Goal: Transaction & Acquisition: Book appointment/travel/reservation

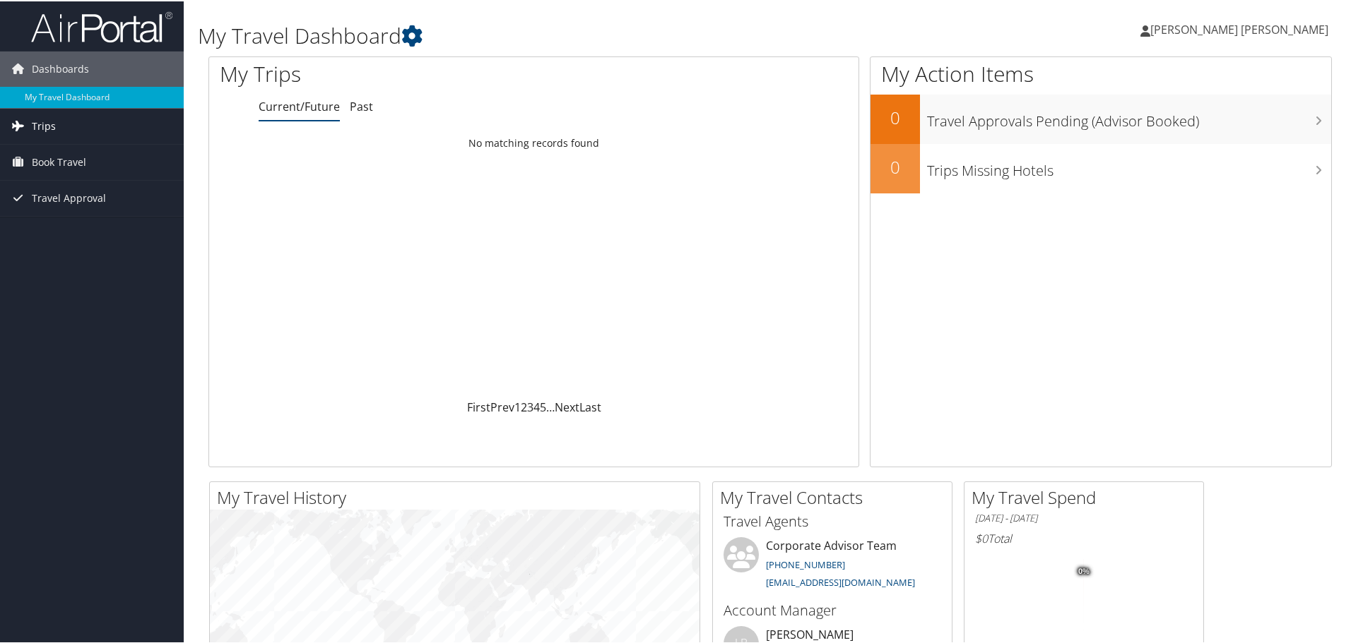
click at [43, 117] on span "Trips" at bounding box center [44, 124] width 24 height 35
click at [69, 229] on span "Book Travel" at bounding box center [59, 224] width 54 height 35
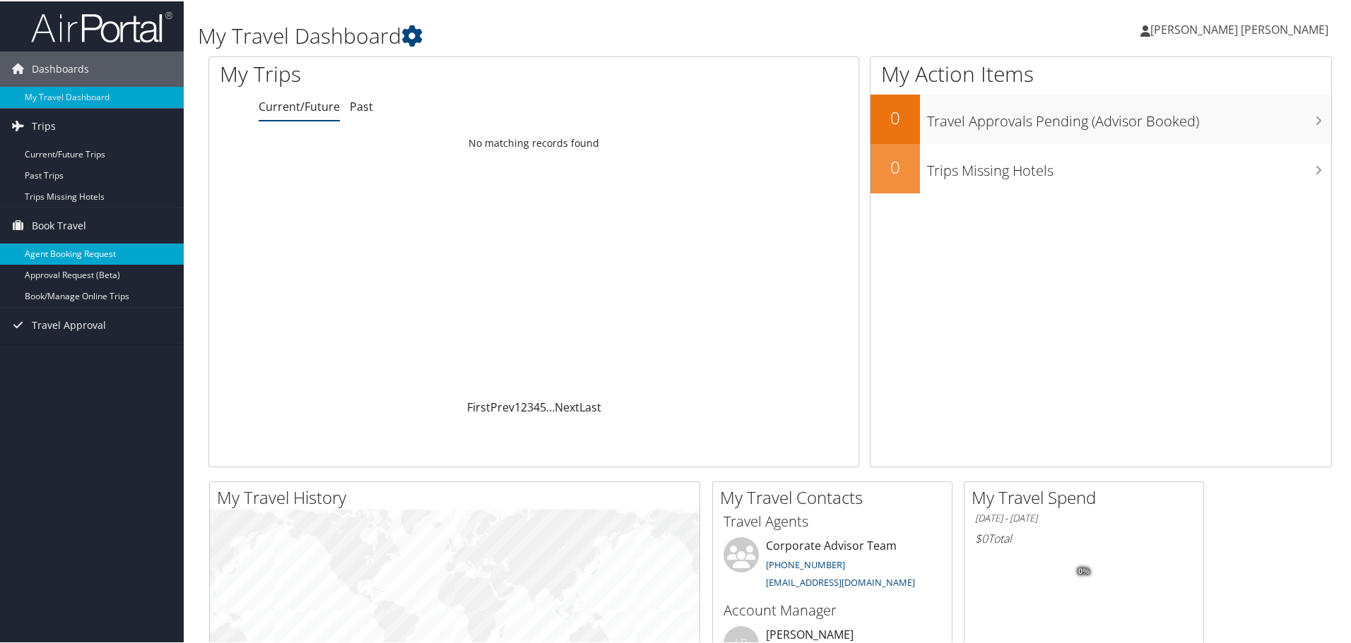
click at [85, 254] on link "Agent Booking Request" at bounding box center [92, 252] width 184 height 21
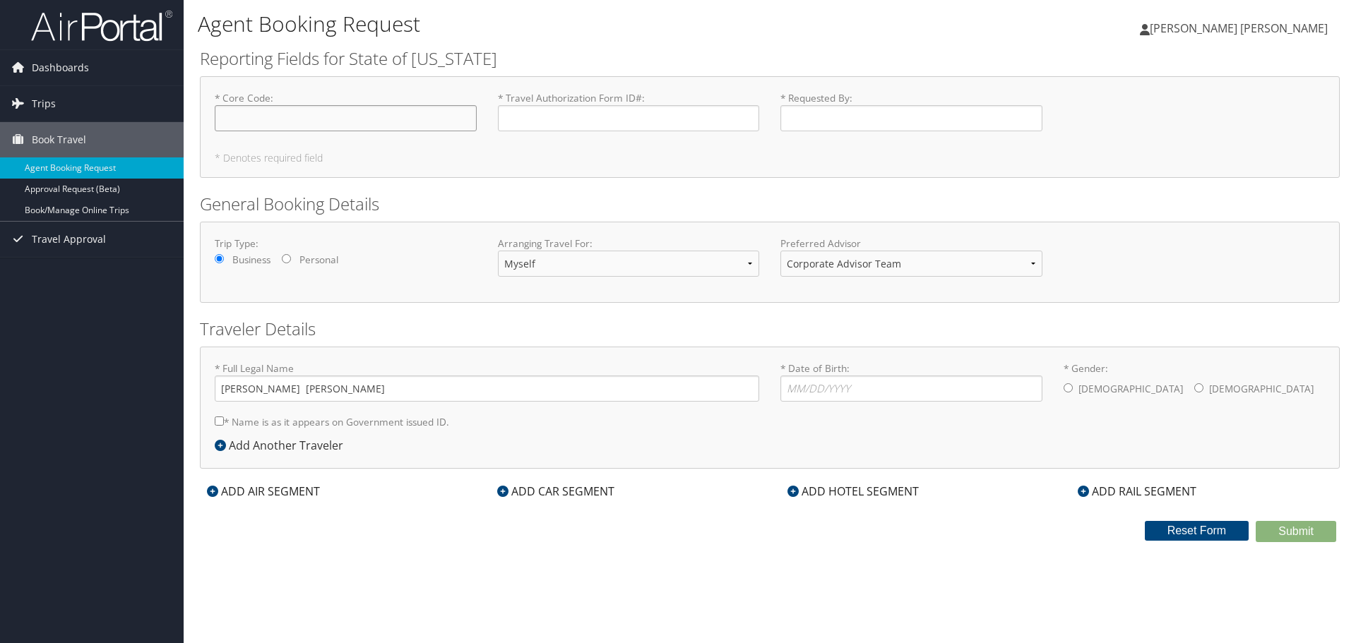
click at [287, 116] on input "* Core Code : Required" at bounding box center [346, 118] width 262 height 26
click at [517, 120] on input "* Travel Authorization Form ID# : Required" at bounding box center [629, 118] width 262 height 26
click at [427, 113] on input "* Core Code : Required" at bounding box center [346, 118] width 262 height 26
click at [862, 266] on select "Corporate Advisor Team" at bounding box center [912, 264] width 262 height 26
click at [800, 213] on h2 "General Booking Details" at bounding box center [770, 204] width 1140 height 24
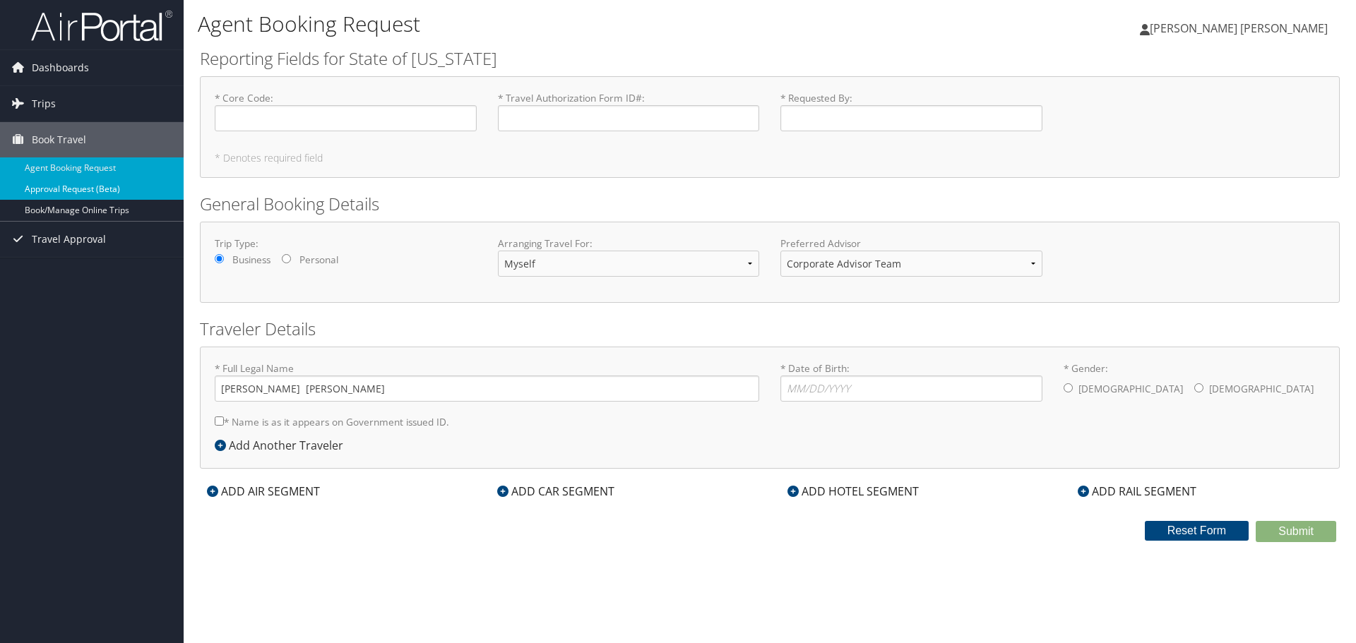
click at [107, 196] on link "Approval Request (Beta)" at bounding box center [92, 189] width 184 height 21
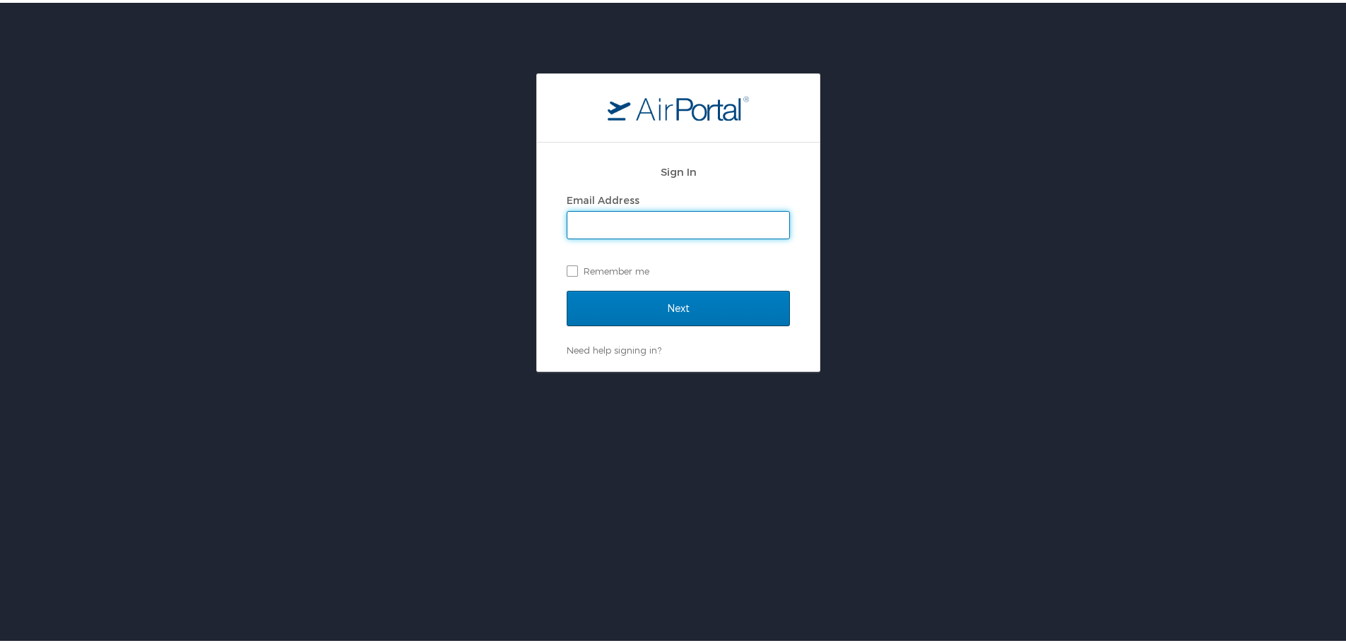
type input "[PERSON_NAME][EMAIL_ADDRESS][PERSON_NAME][DOMAIN_NAME][US_STATE]"
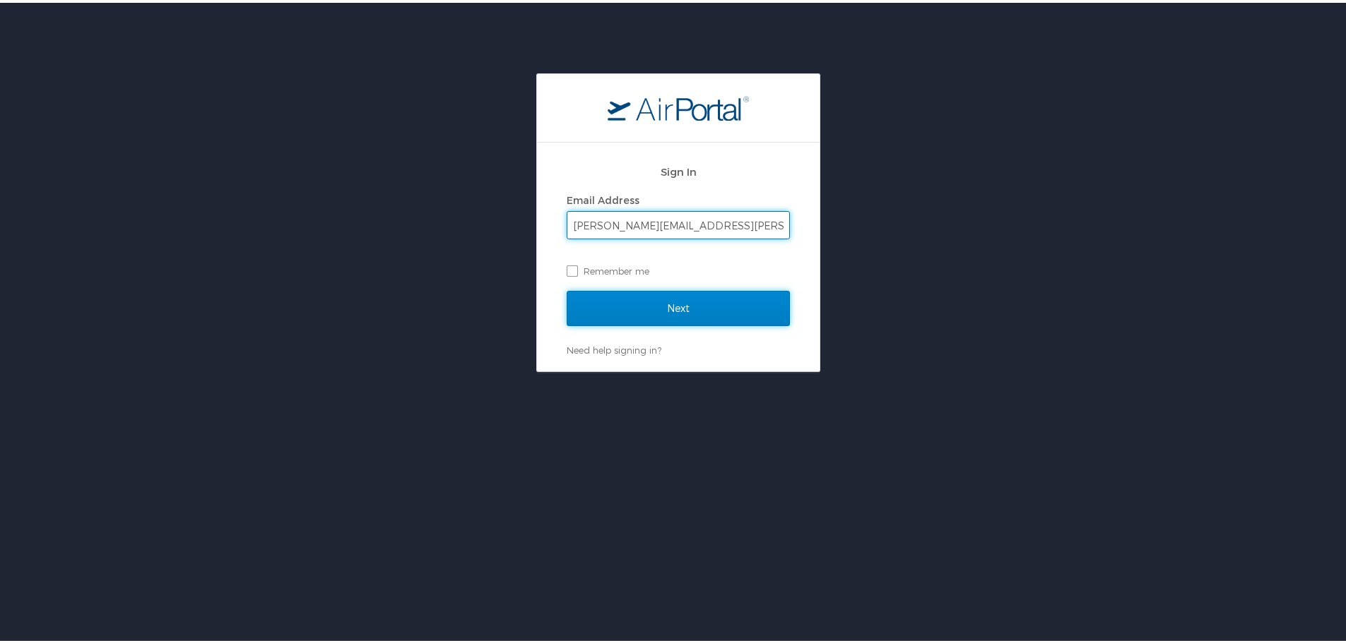
click at [617, 302] on input "Next" at bounding box center [677, 305] width 223 height 35
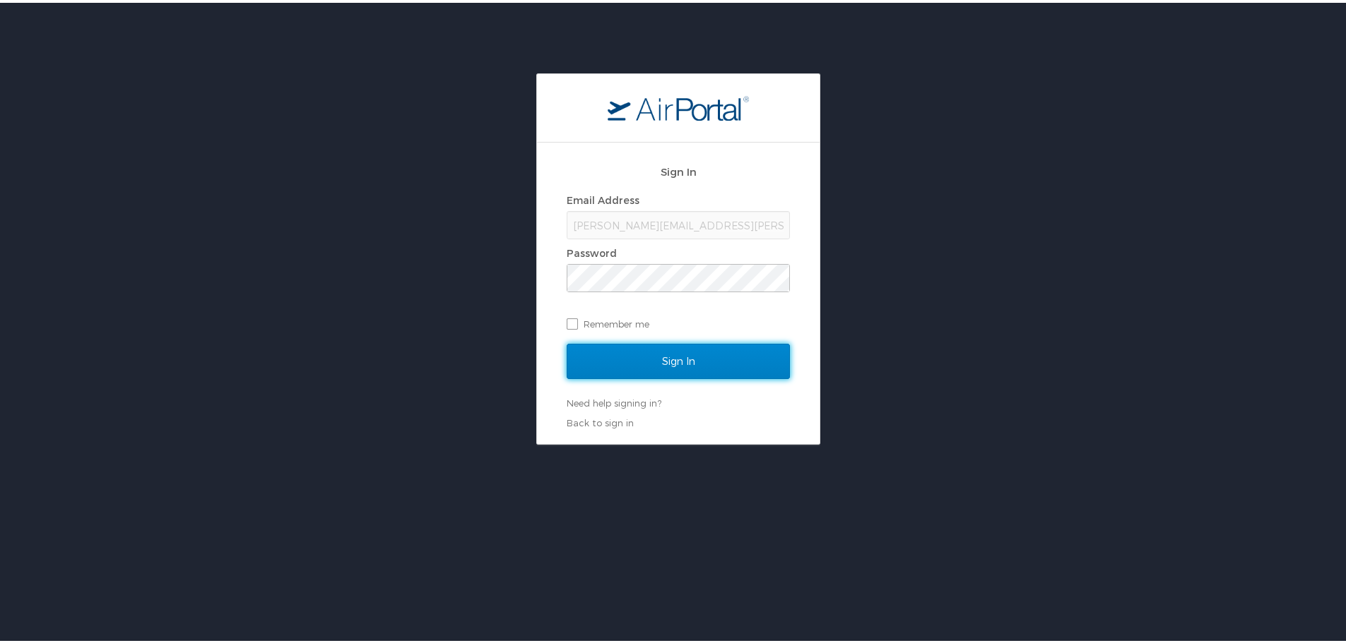
click at [669, 344] on input "Sign In" at bounding box center [677, 358] width 223 height 35
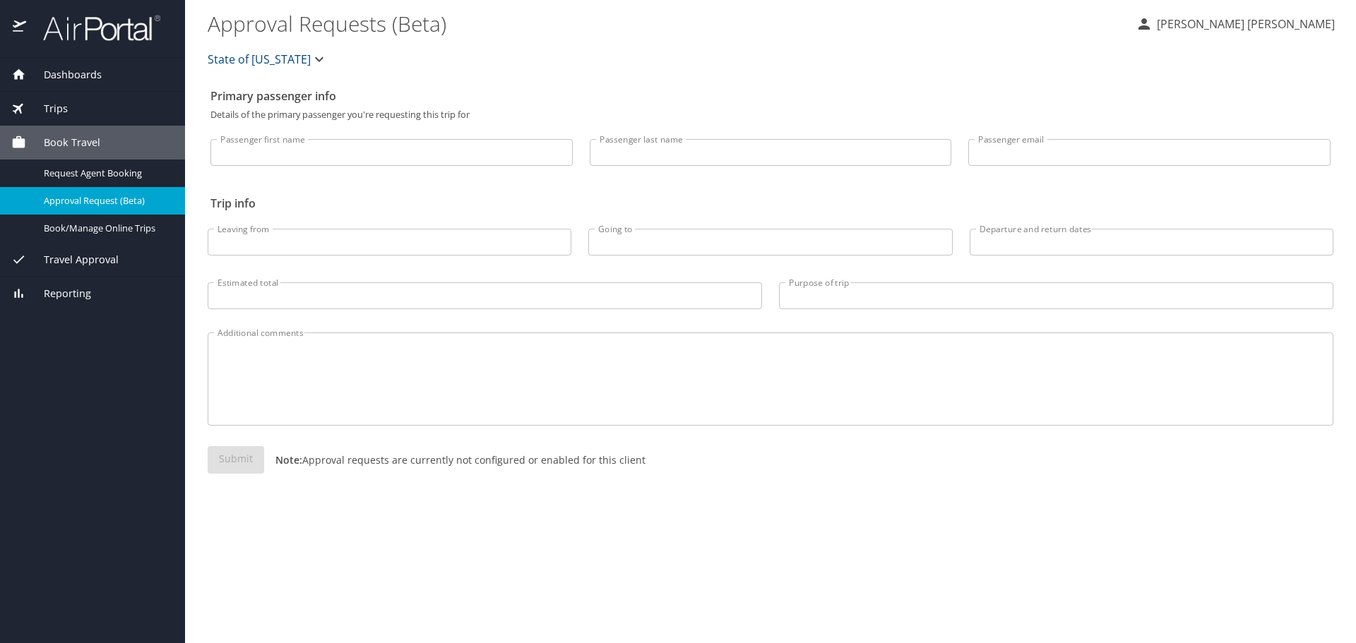
select select "US"
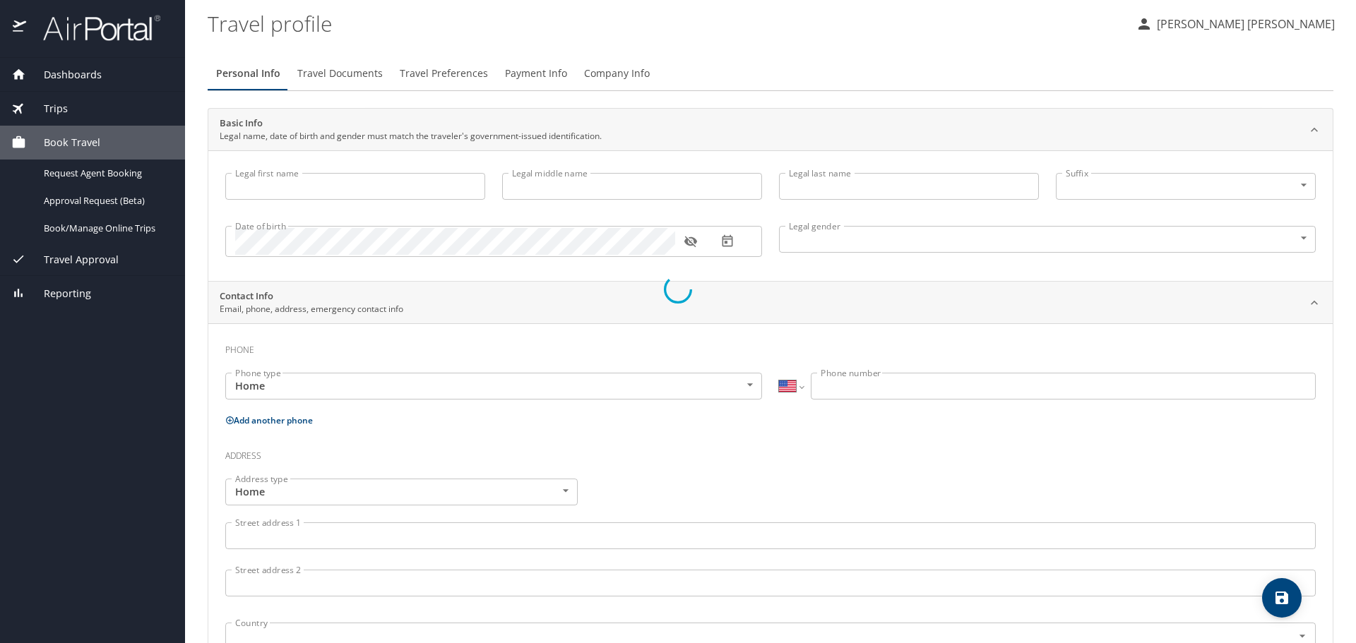
type input "Griffin"
type input "Mead"
type input "[DEMOGRAPHIC_DATA]"
type input "Paul and Betsi"
type input "Mead"
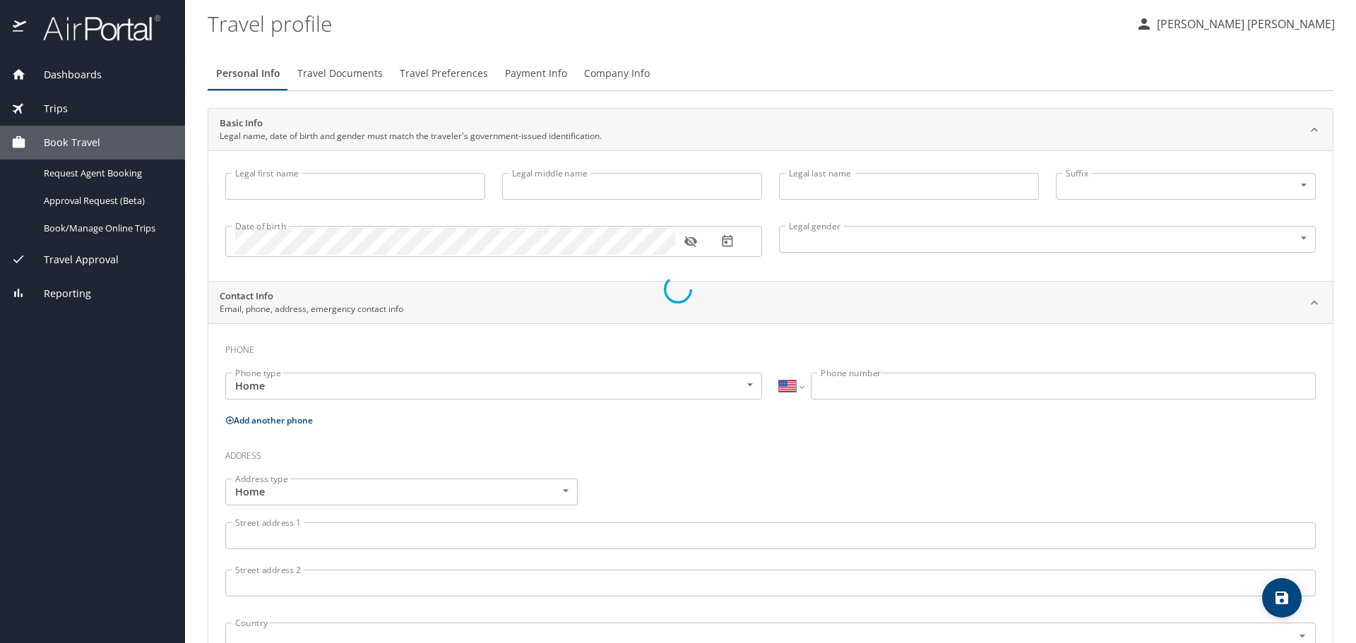
type input "(970) 310-4531"
select select "US"
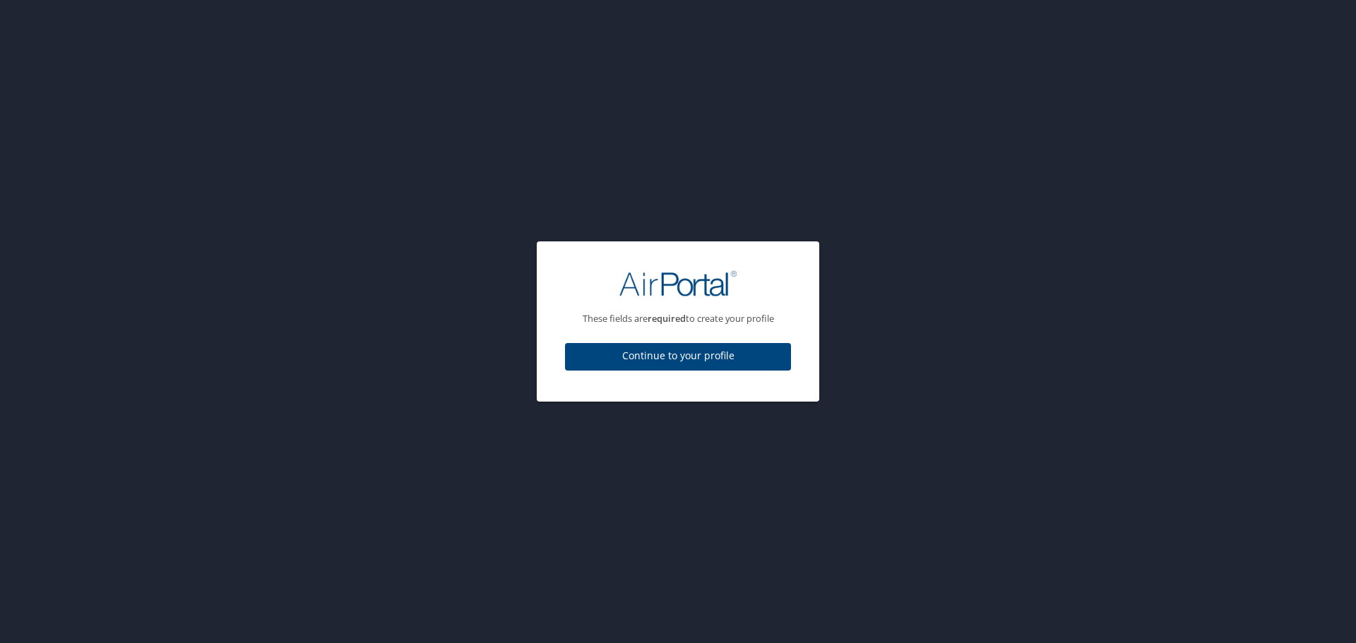
click at [749, 358] on span "Continue to your profile" at bounding box center [677, 357] width 203 height 18
select select "US"
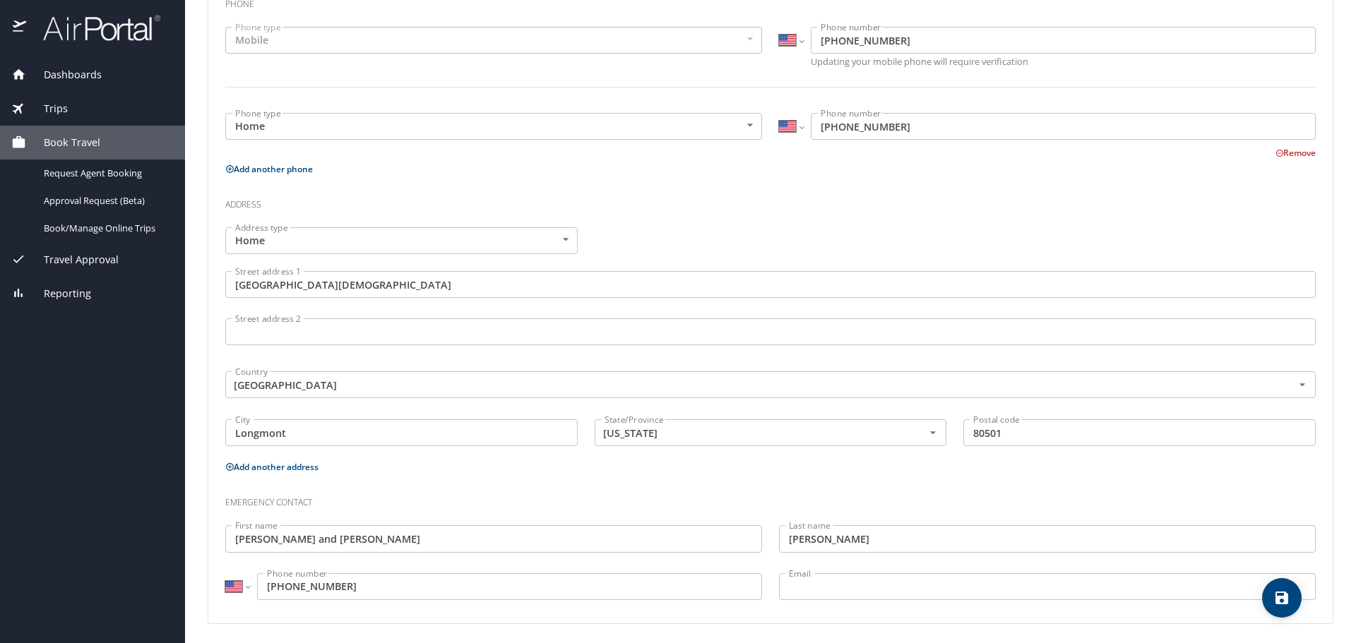
scroll to position [350, 0]
click at [1283, 597] on icon "save" at bounding box center [1282, 598] width 13 height 13
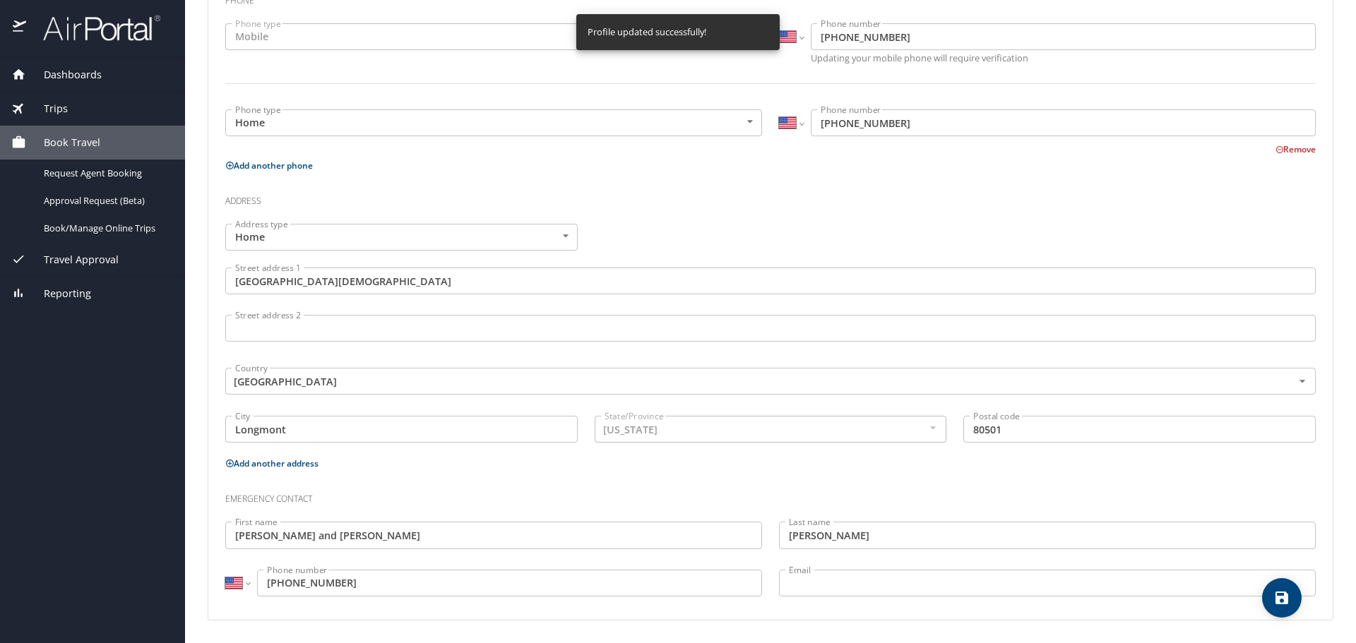
select select "US"
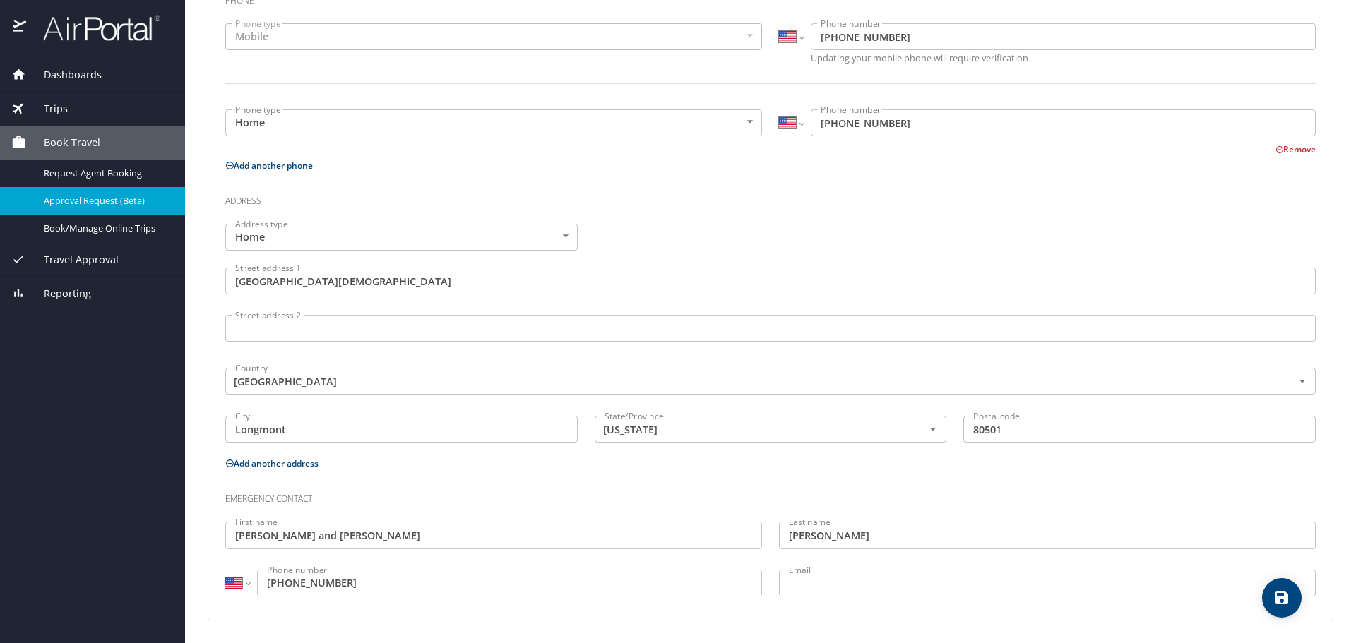
click at [160, 196] on span "Approval Request (Beta)" at bounding box center [106, 200] width 124 height 13
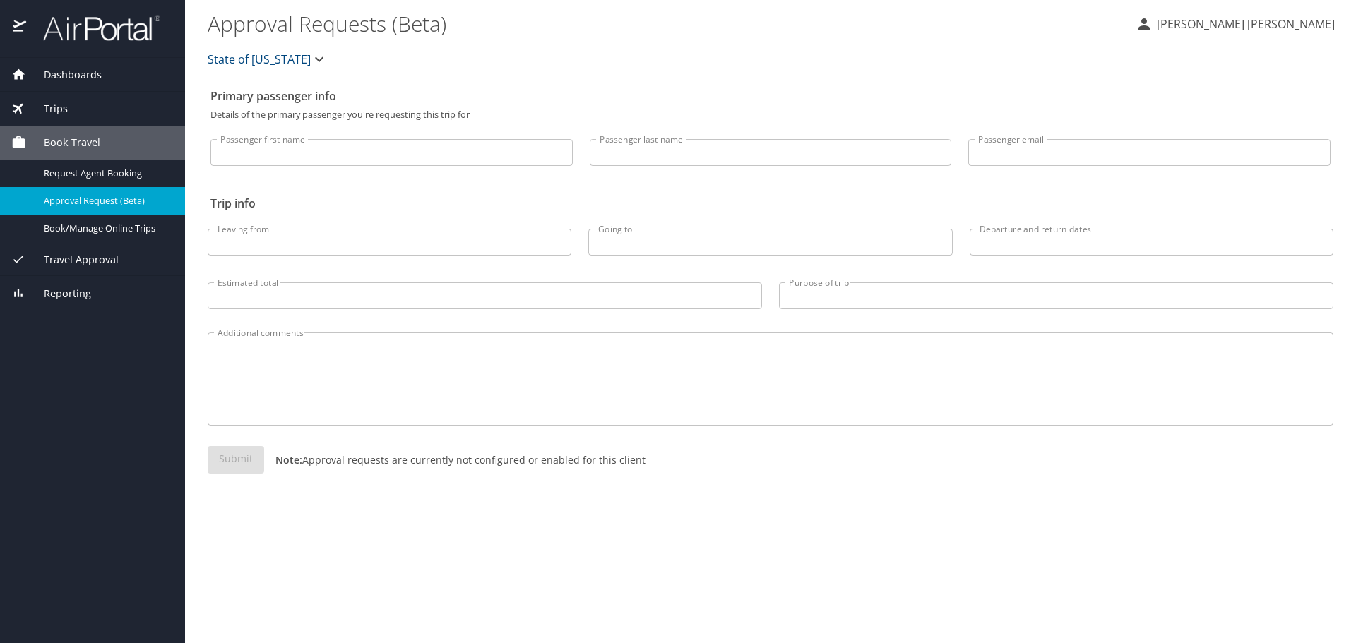
click at [355, 158] on input "Passenger first name" at bounding box center [391, 152] width 362 height 27
type input "[PERSON_NAME]"
type input "Mead"
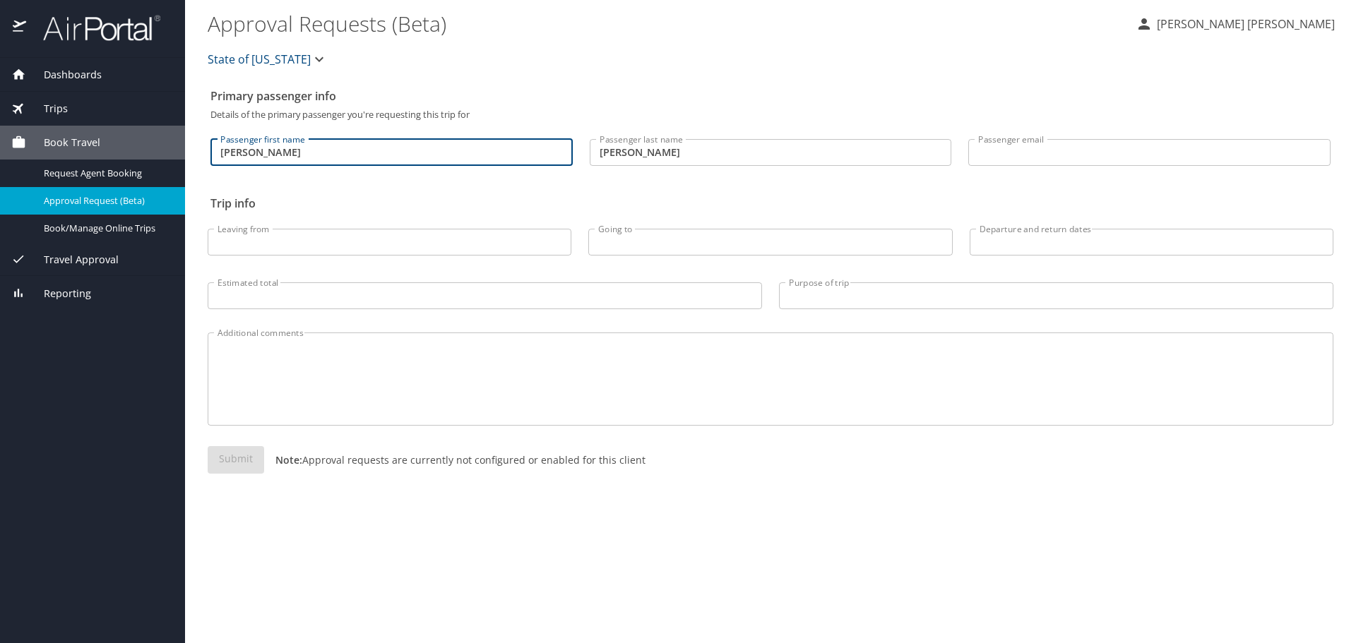
type input "[PERSON_NAME][EMAIL_ADDRESS][PERSON_NAME][DOMAIN_NAME][US_STATE]"
click at [358, 236] on input "Leaving from" at bounding box center [390, 242] width 364 height 27
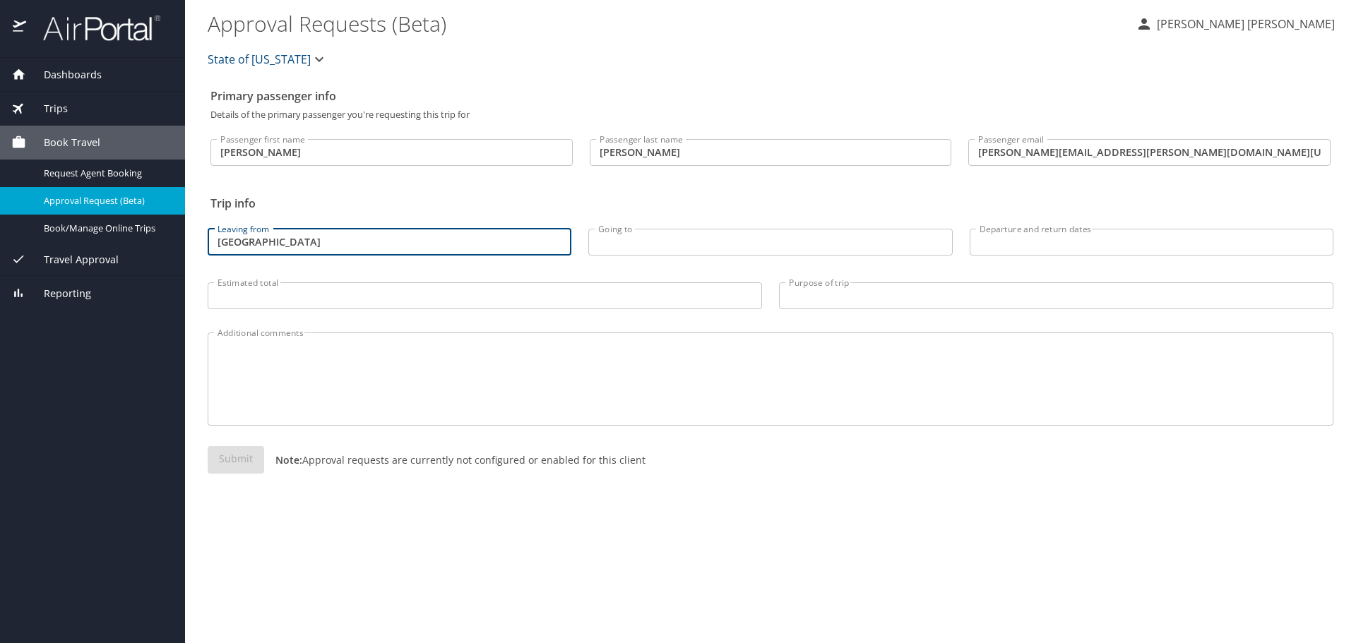
type input "[GEOGRAPHIC_DATA]"
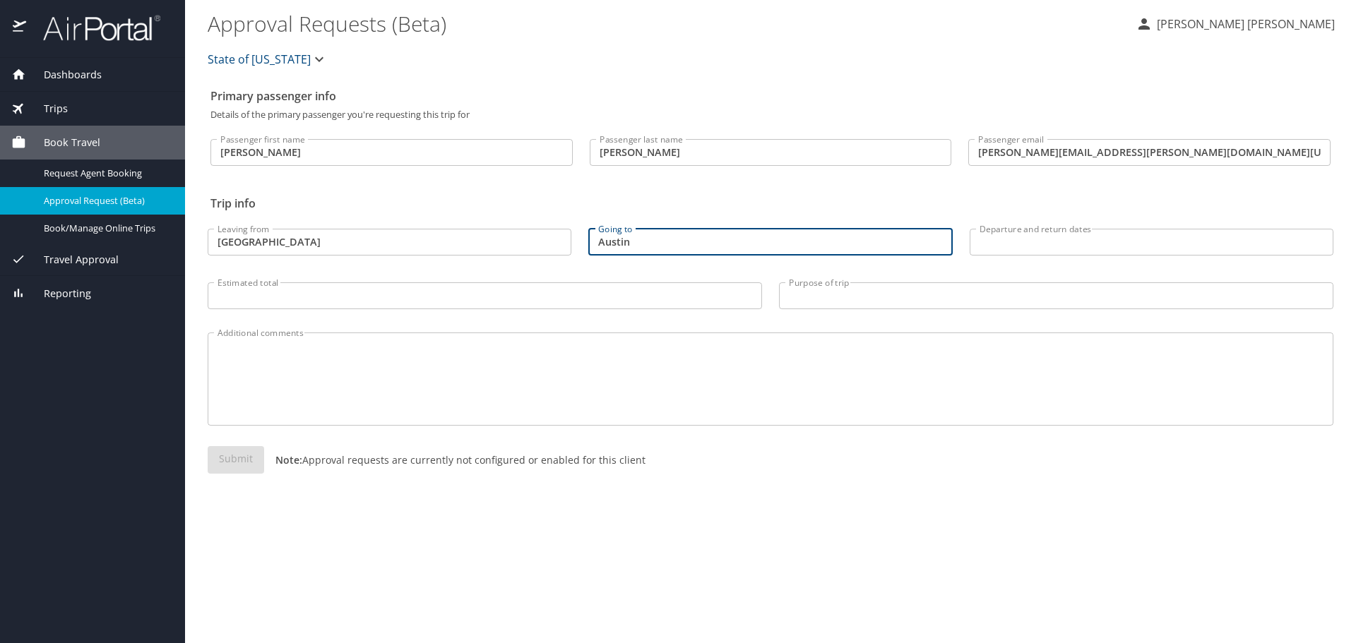
type input "Austin"
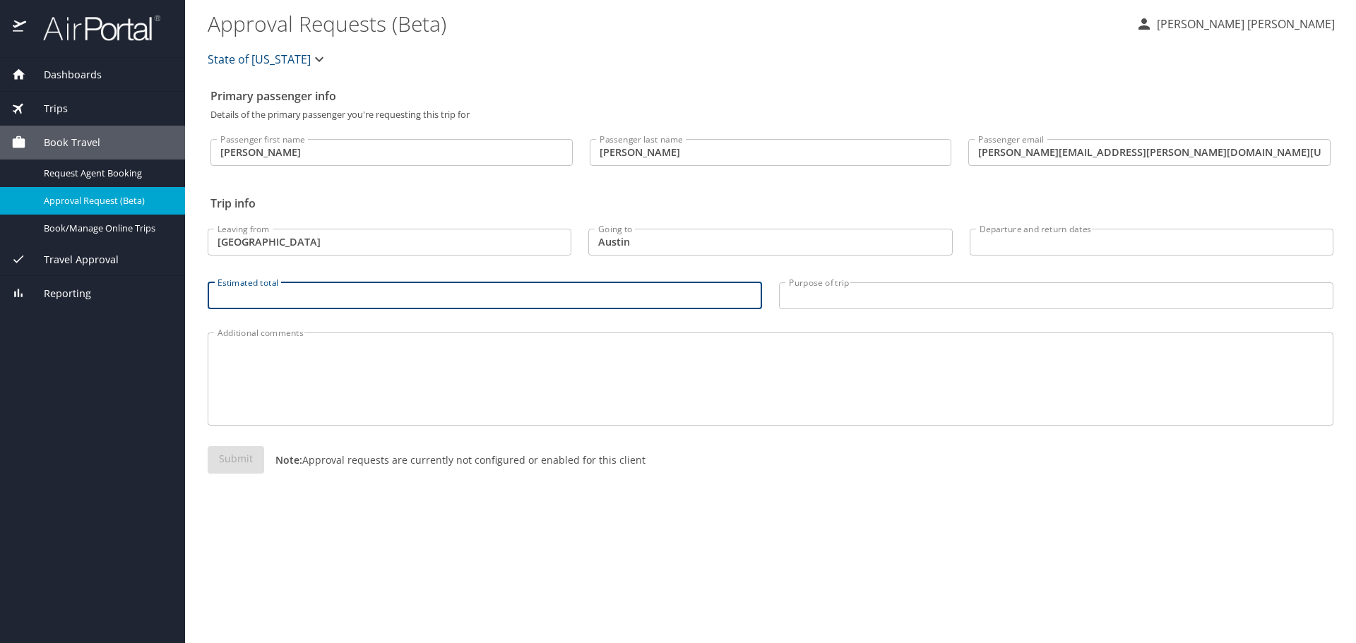
click at [432, 304] on input "Estimated total" at bounding box center [485, 296] width 554 height 27
click at [1065, 244] on input "Departure and return dates" at bounding box center [1152, 242] width 364 height 27
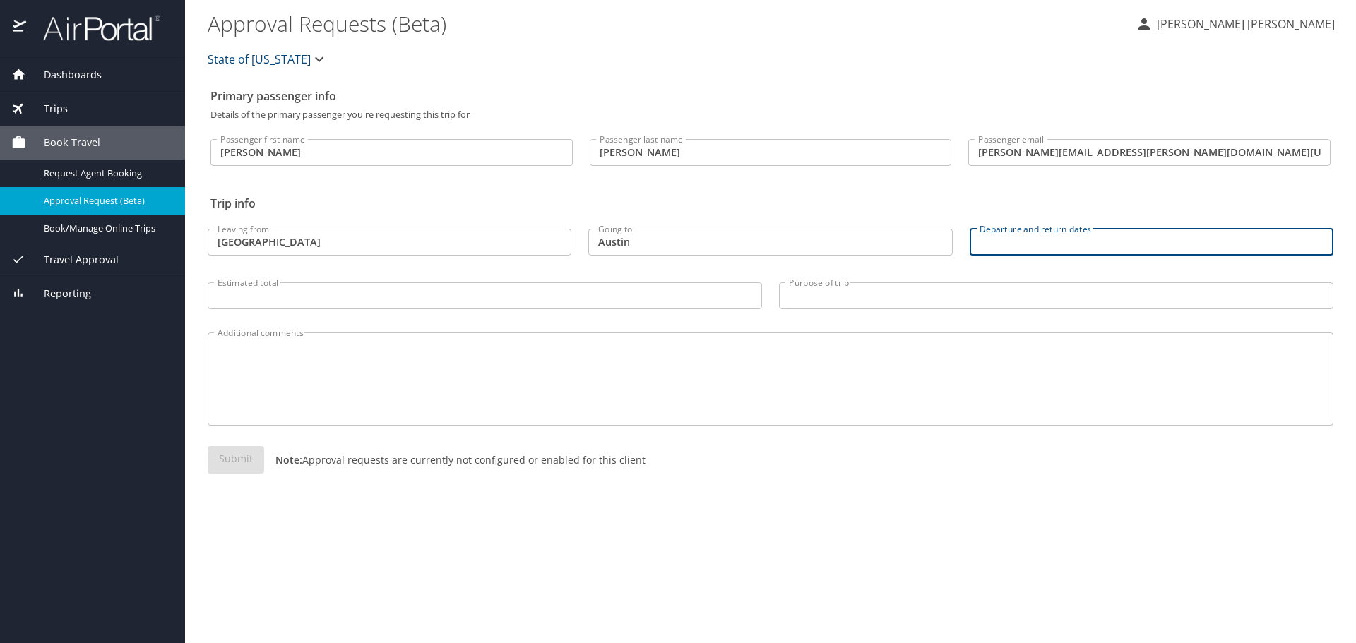
click at [1065, 244] on div "Next Month October 2025 Su Mo Tu We Th Fr Sa 28 29 30 1 2 3 4 5 6 7 8 9 10 11 1…" at bounding box center [678, 321] width 1356 height 643
click at [1064, 244] on input "Departure and return dates" at bounding box center [1152, 242] width 364 height 27
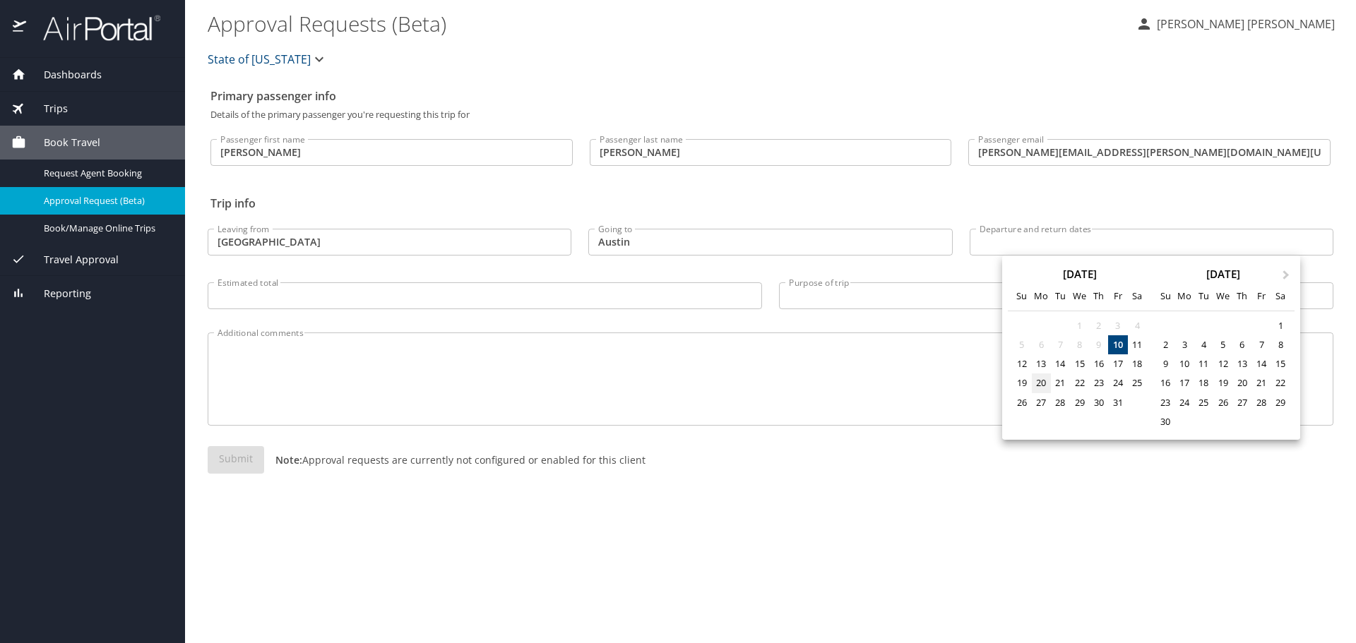
click at [1045, 384] on div "20" at bounding box center [1041, 383] width 19 height 19
click at [1117, 386] on div "24" at bounding box center [1117, 383] width 19 height 19
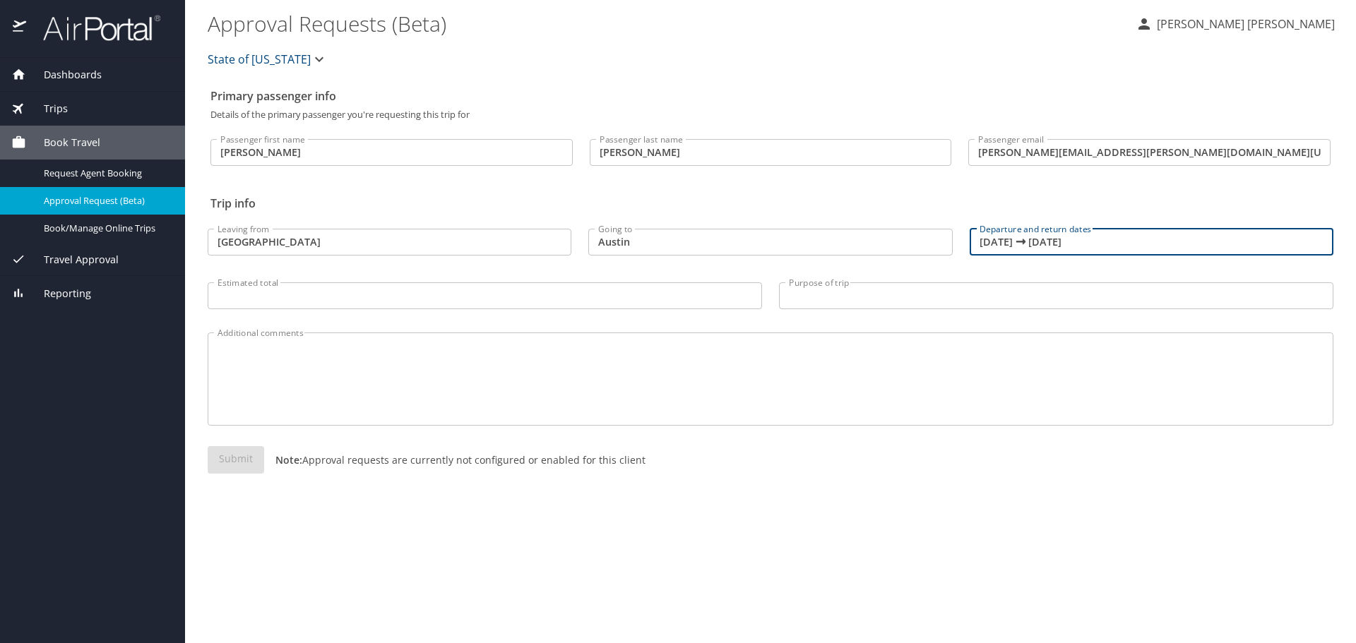
click at [1066, 237] on input "10/20/2025 🠦 10/24/2025" at bounding box center [1152, 242] width 364 height 27
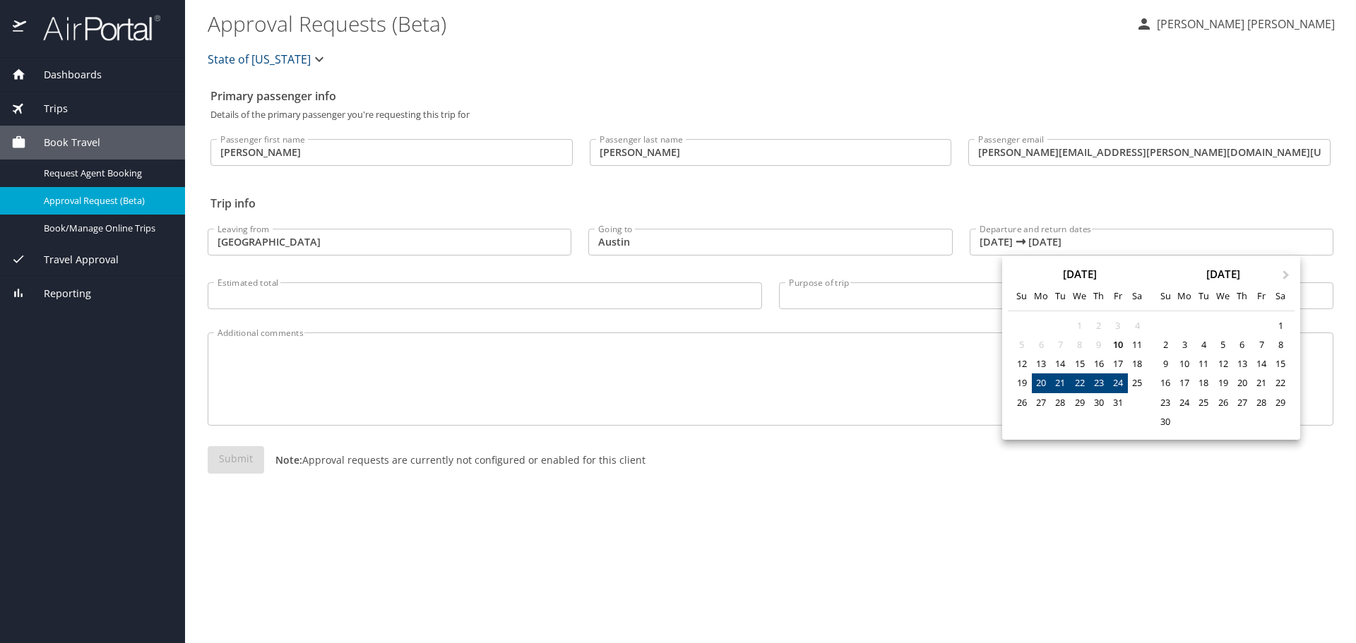
click at [1096, 381] on div "23" at bounding box center [1098, 383] width 19 height 19
click at [1037, 381] on div "20" at bounding box center [1041, 383] width 19 height 19
click at [1096, 381] on div "23" at bounding box center [1098, 383] width 19 height 19
type input "10/20/2025 🠦 10/23/2025"
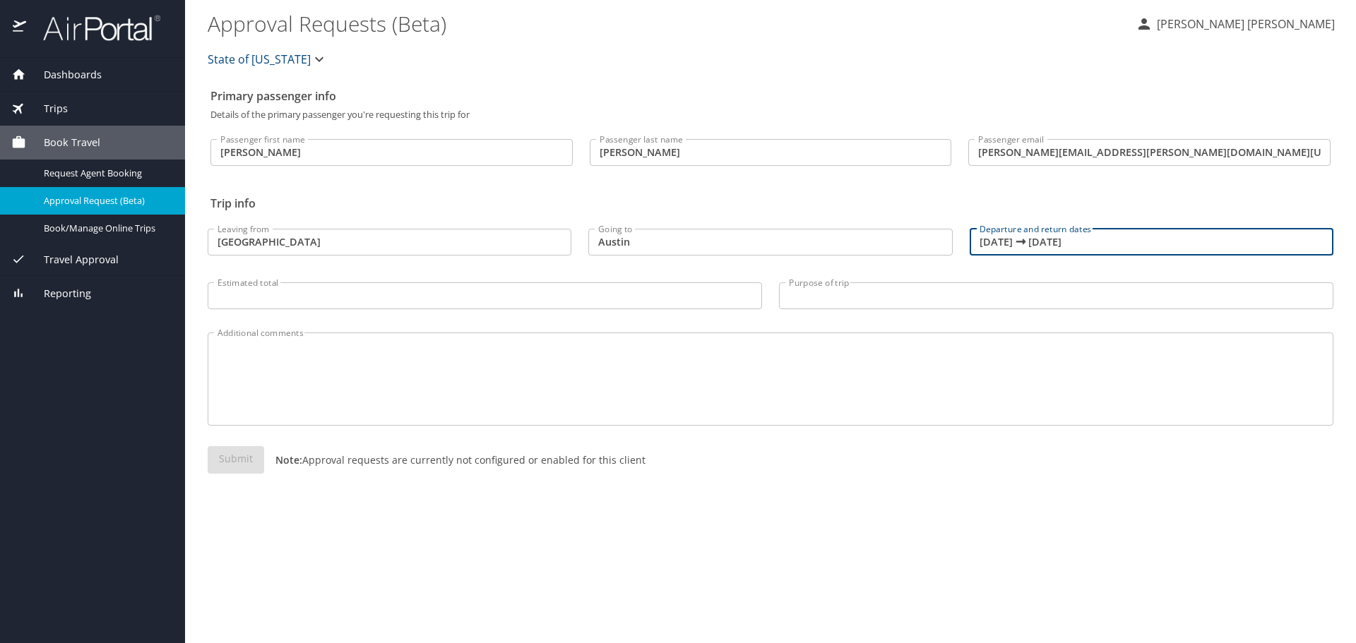
click at [336, 295] on input "Estimated total" at bounding box center [485, 296] width 554 height 27
click at [497, 343] on div "Additional comments" at bounding box center [771, 379] width 1126 height 93
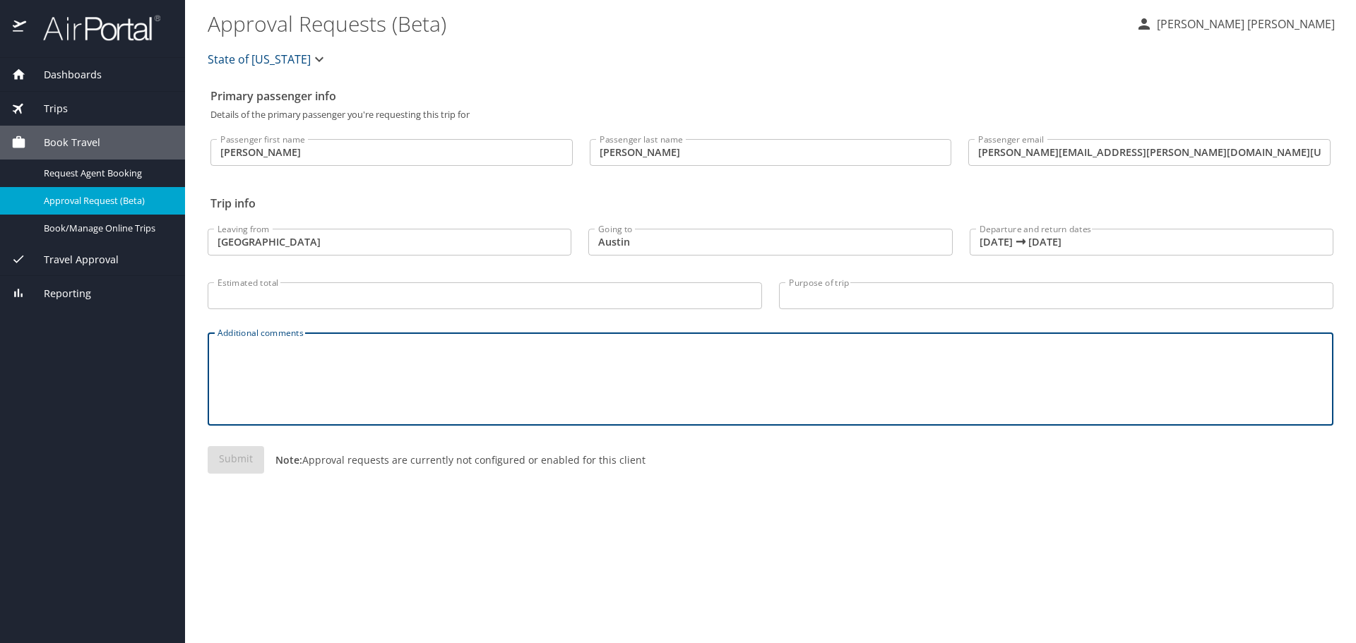
click at [805, 302] on input "Purpose of trip" at bounding box center [1056, 296] width 554 height 27
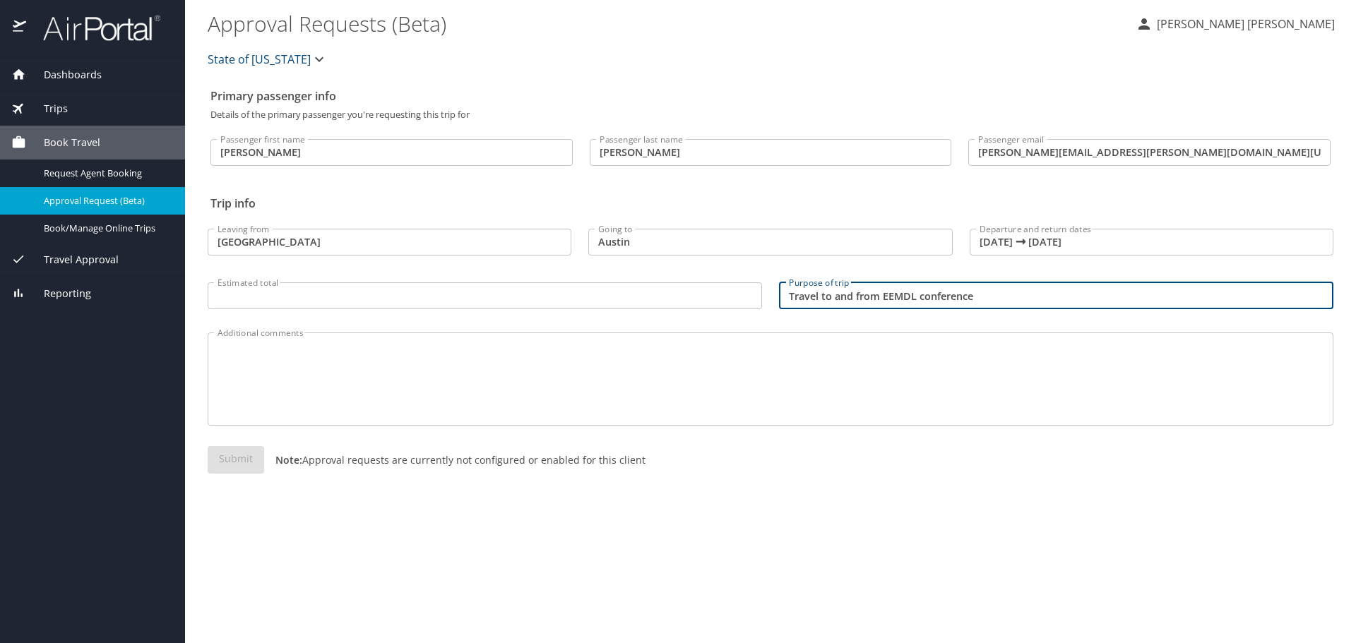
type input "Travel to and from EEMDL conference"
click at [663, 304] on input "Estimated total" at bounding box center [485, 296] width 554 height 27
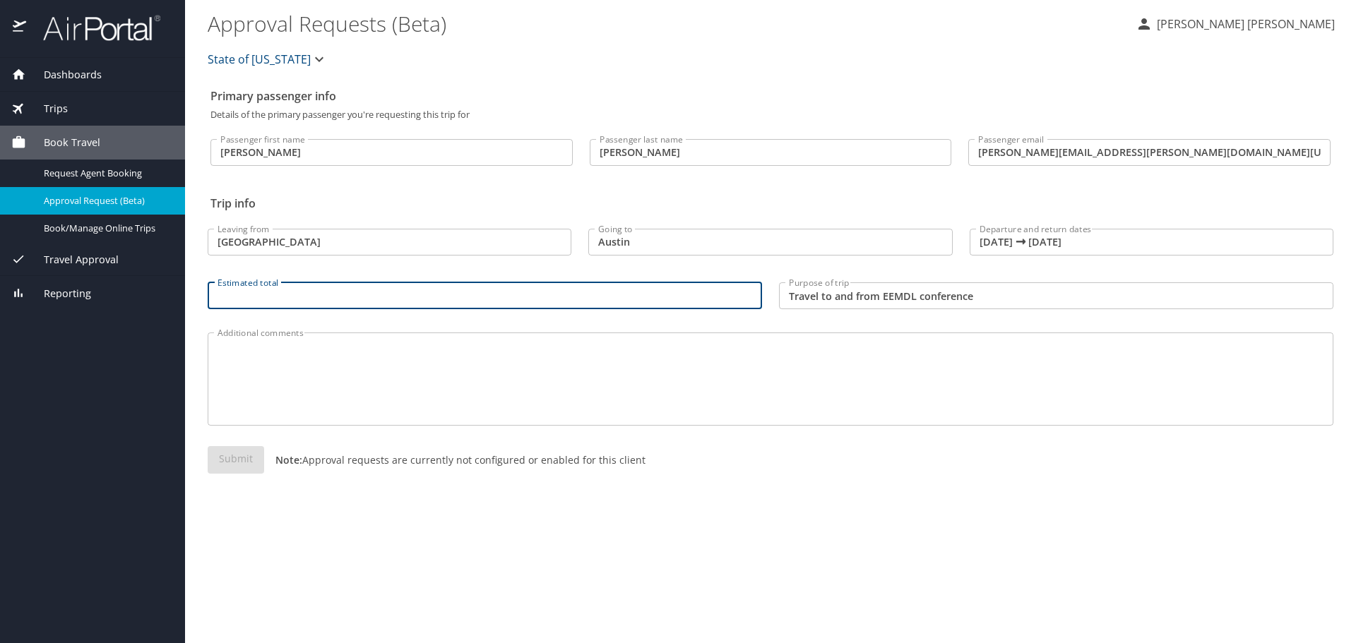
click at [491, 302] on input "Estimated total" at bounding box center [485, 296] width 554 height 27
type input "500"
click at [442, 369] on textarea "Additional comments" at bounding box center [771, 379] width 1106 height 67
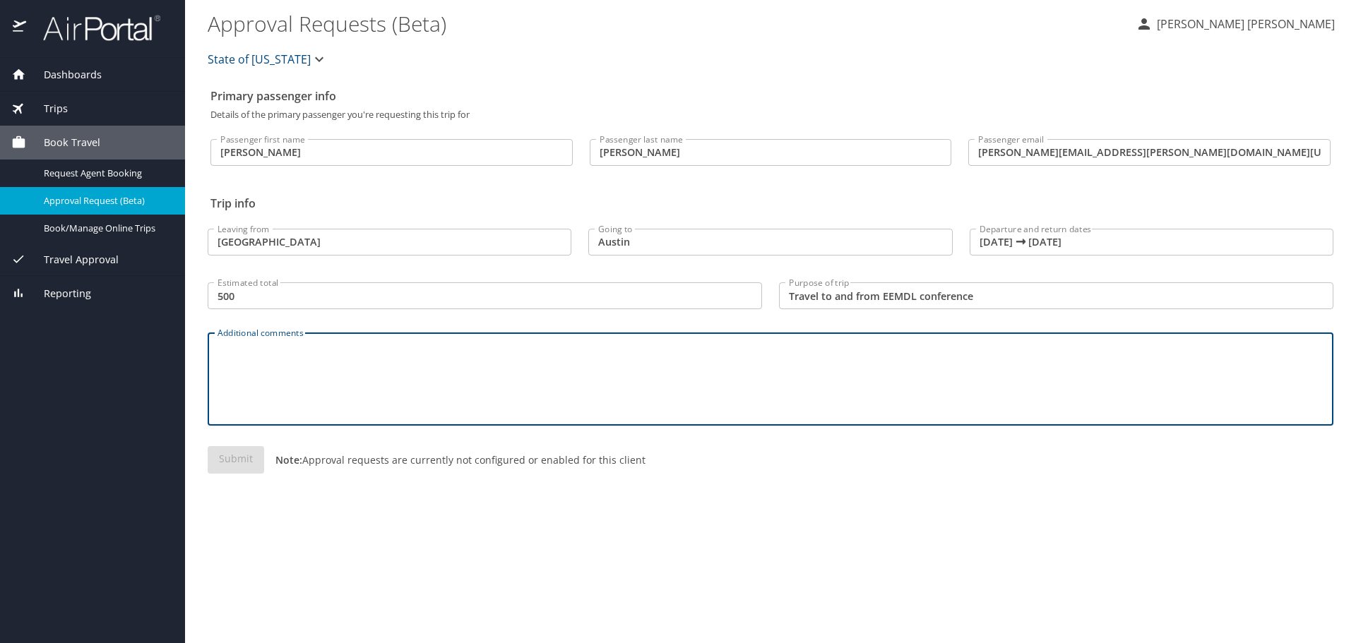
click at [683, 63] on div "State of [US_STATE]" at bounding box center [770, 59] width 1143 height 45
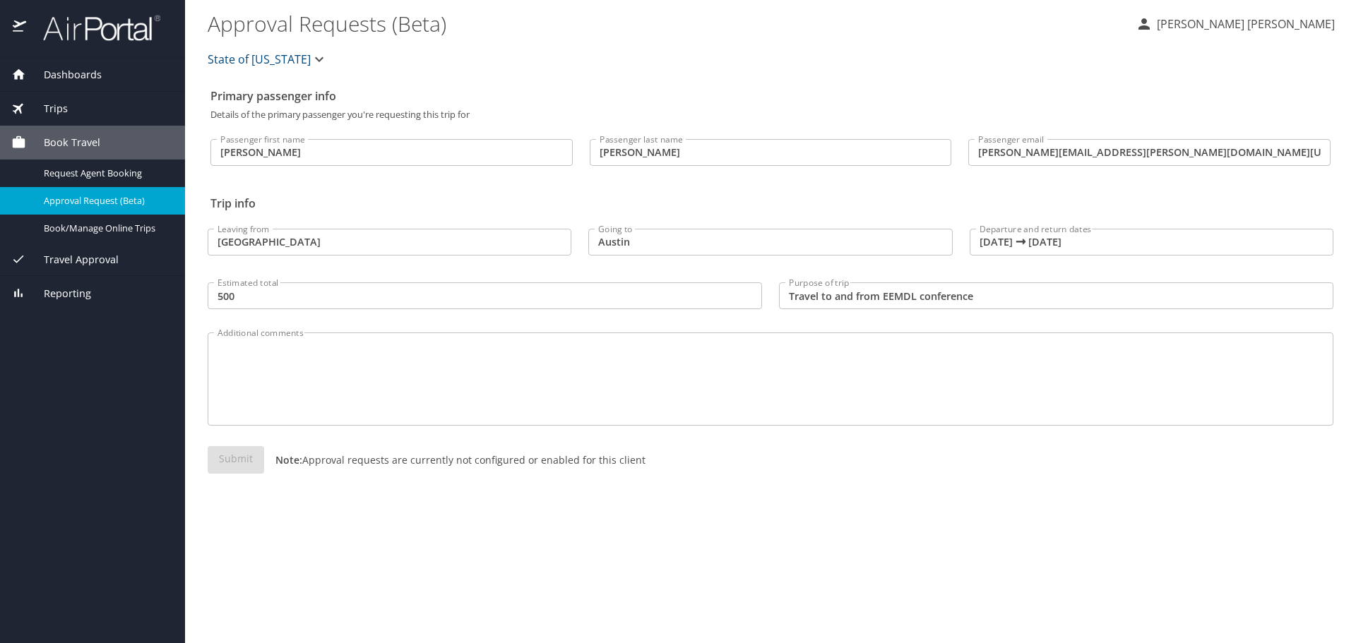
click at [409, 464] on p "Note: Approval requests are currently not configured or enabled for this client" at bounding box center [454, 460] width 381 height 15
click at [416, 387] on textarea "Additional comments" at bounding box center [771, 379] width 1106 height 67
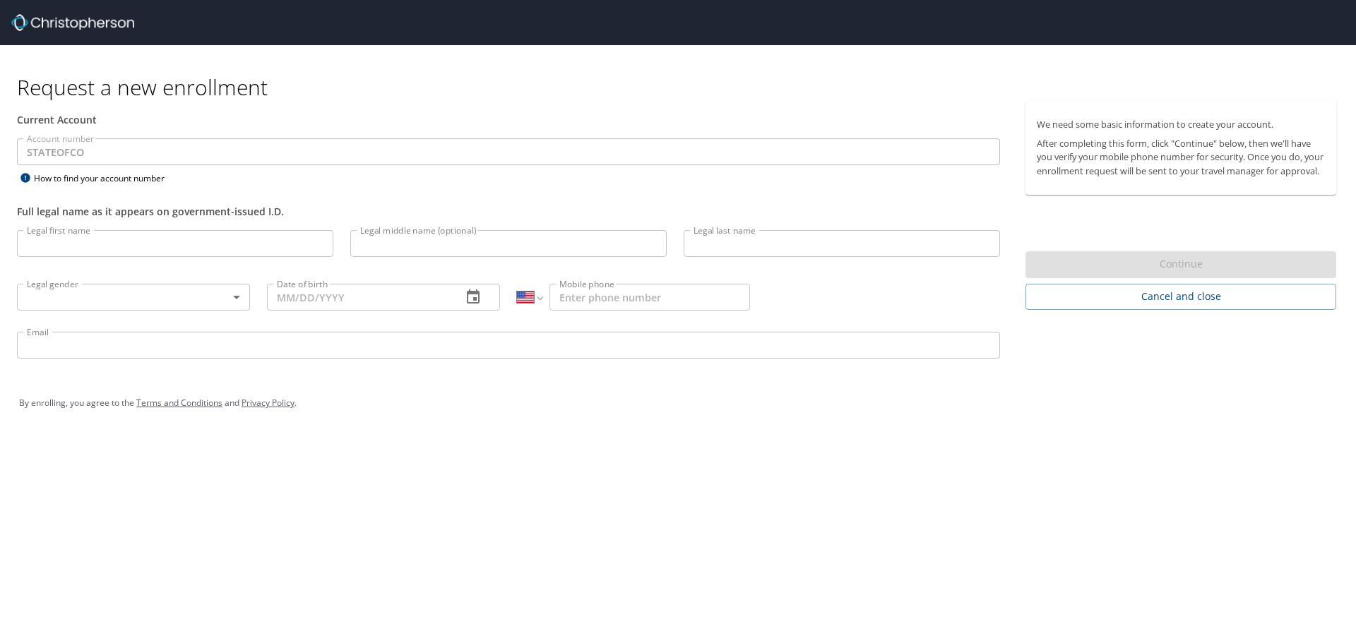
select select "US"
click at [170, 255] on input "Legal first name" at bounding box center [175, 243] width 316 height 27
type input "[PERSON_NAME]"
type input "Mead"
type input "griffin.mead@state.co.us"
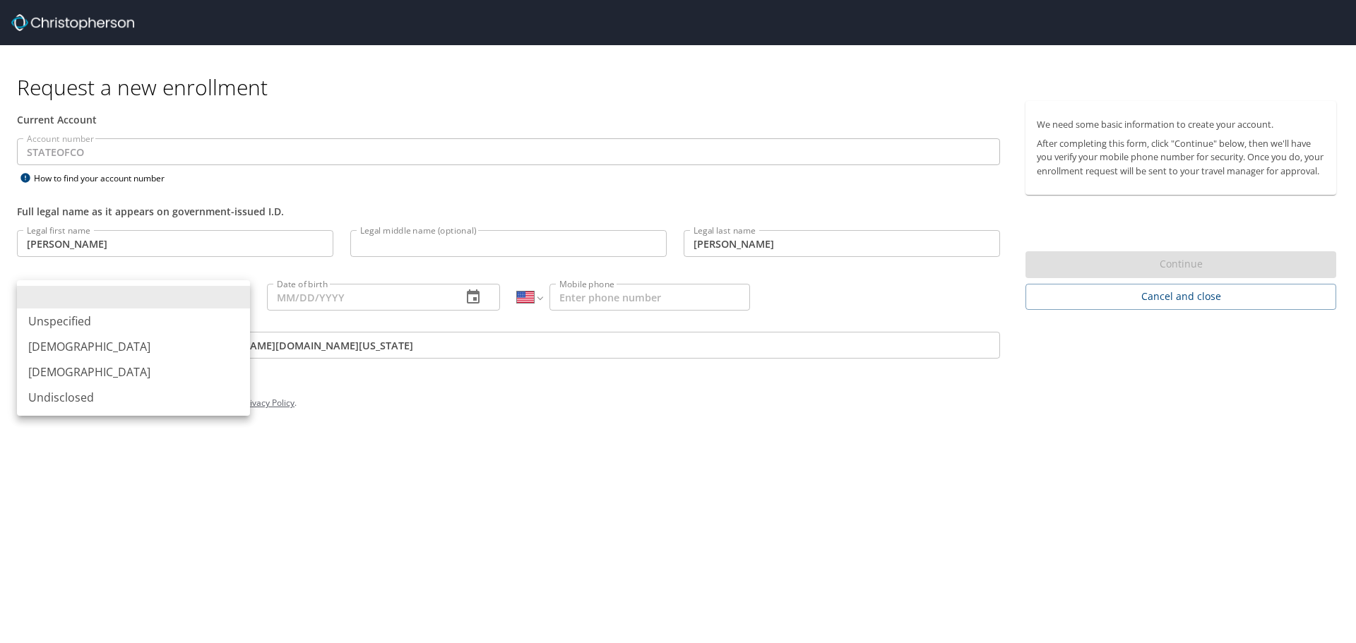
click at [178, 294] on body "Request a new enrollment Current Account Account number STATEOFCO Account numbe…" at bounding box center [678, 321] width 1356 height 643
drag, startPoint x: 173, startPoint y: 345, endPoint x: 183, endPoint y: 343, distance: 10.0
click at [173, 345] on li "[DEMOGRAPHIC_DATA]" at bounding box center [133, 346] width 233 height 25
type input "[DEMOGRAPHIC_DATA]"
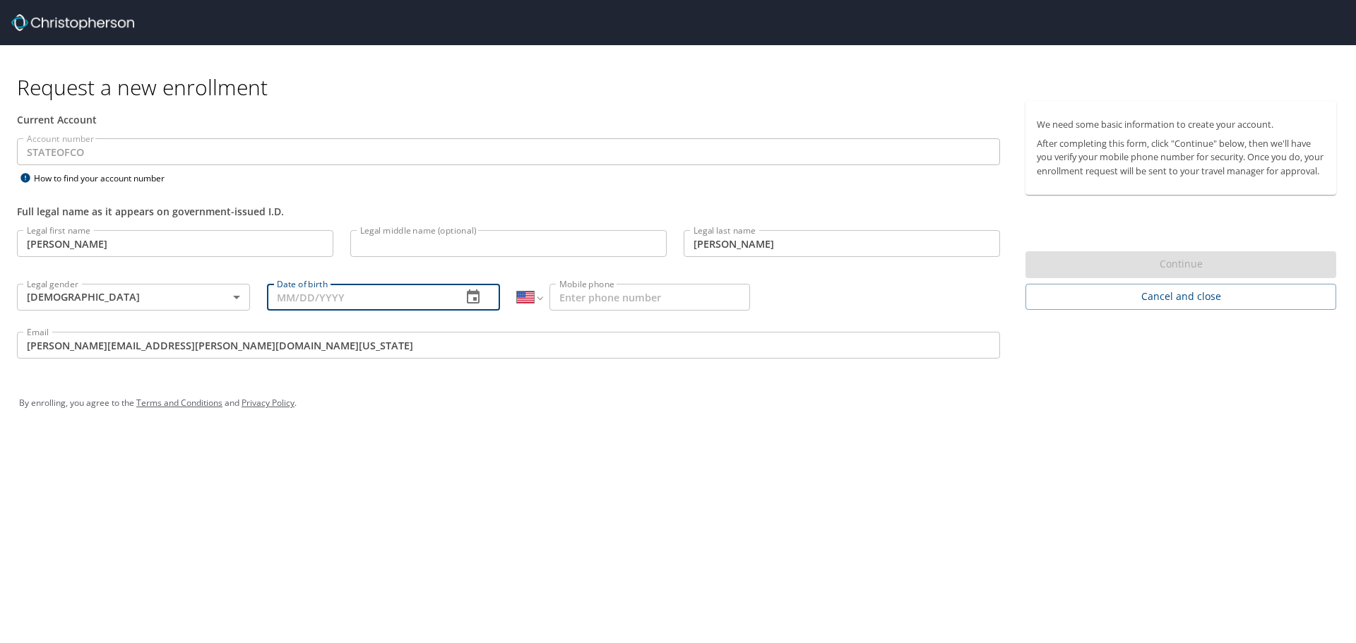
click at [343, 289] on input "Date of birth" at bounding box center [359, 297] width 184 height 27
type input "02/12/1992"
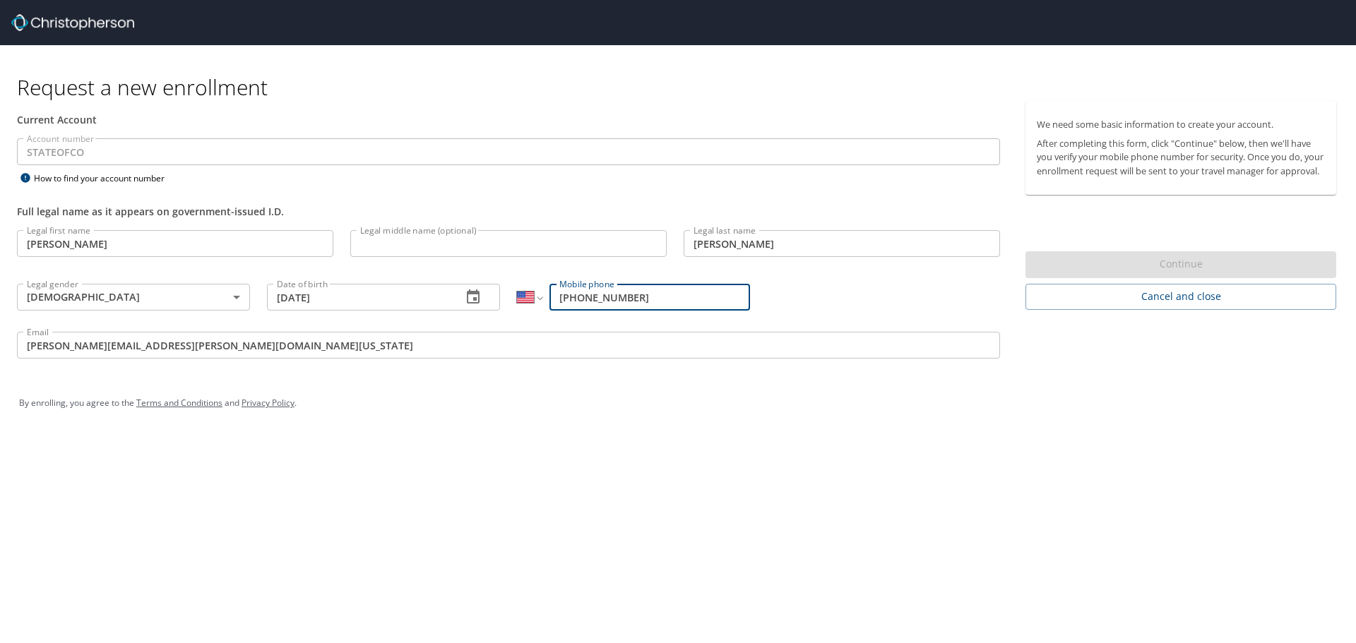
type input "(970) 691-4090"
click at [434, 484] on div "Request a new enrollment Current Account Account number STATEOFCO Account numbe…" at bounding box center [678, 321] width 1356 height 643
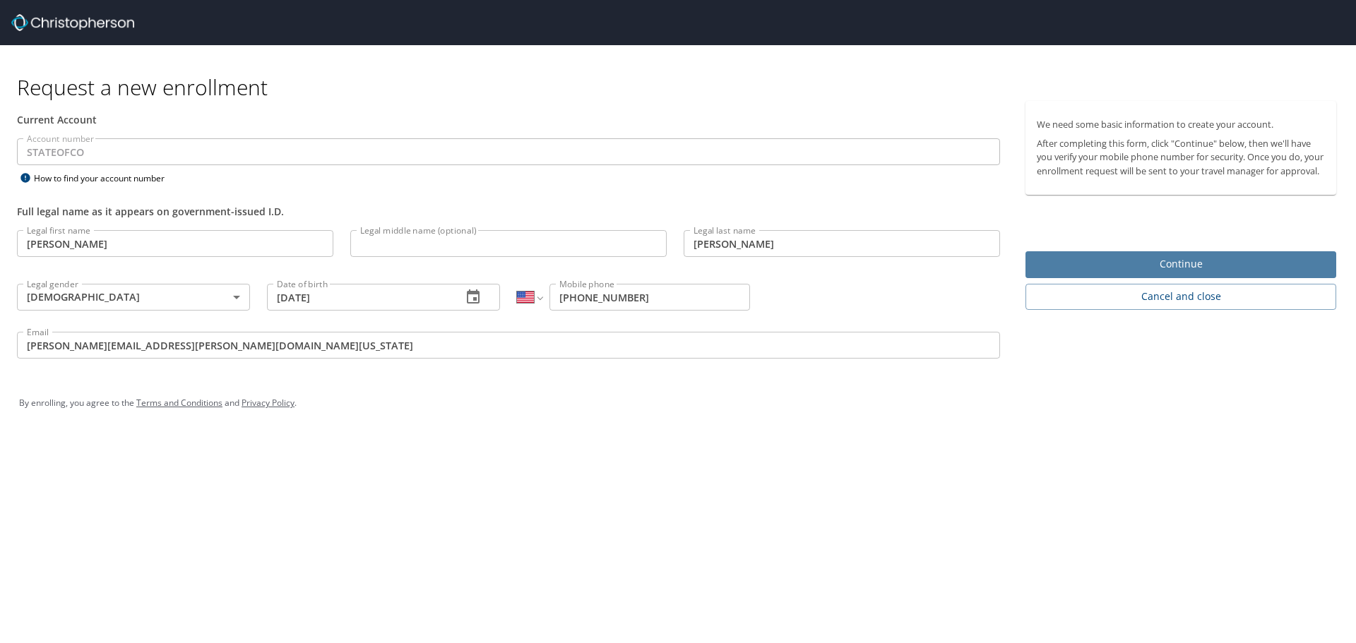
click at [1198, 273] on span "Continue" at bounding box center [1181, 265] width 288 height 18
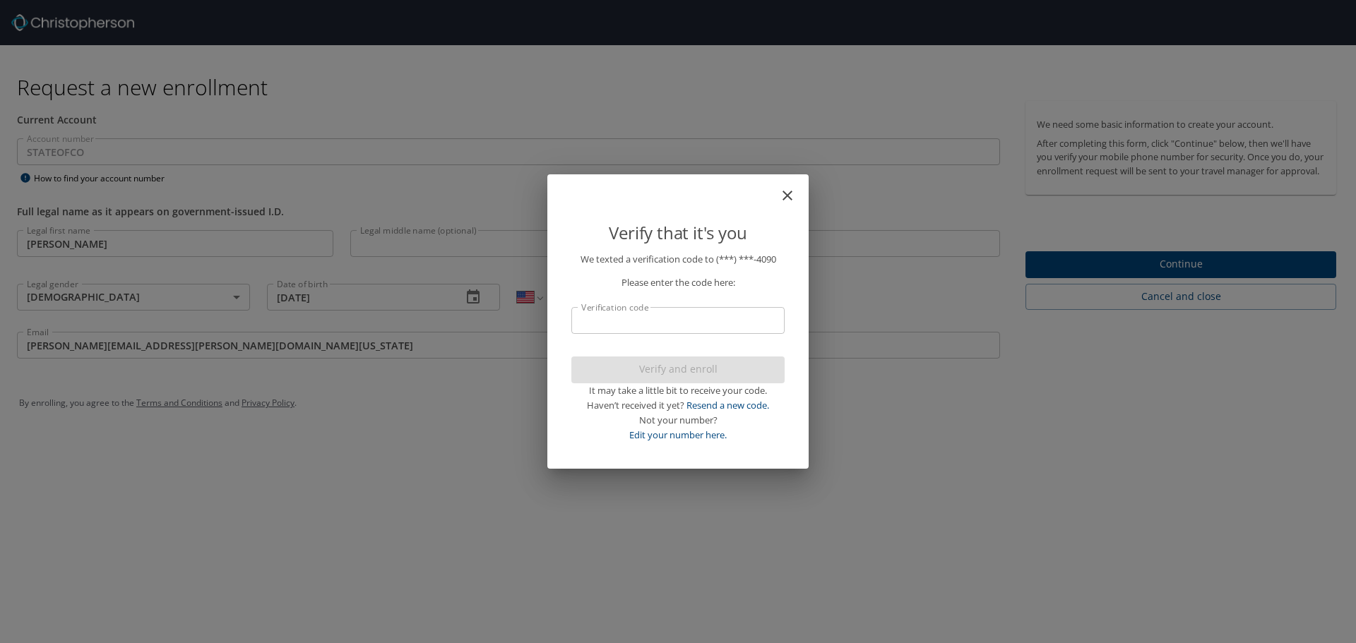
click at [748, 321] on input "Verification code" at bounding box center [677, 320] width 213 height 27
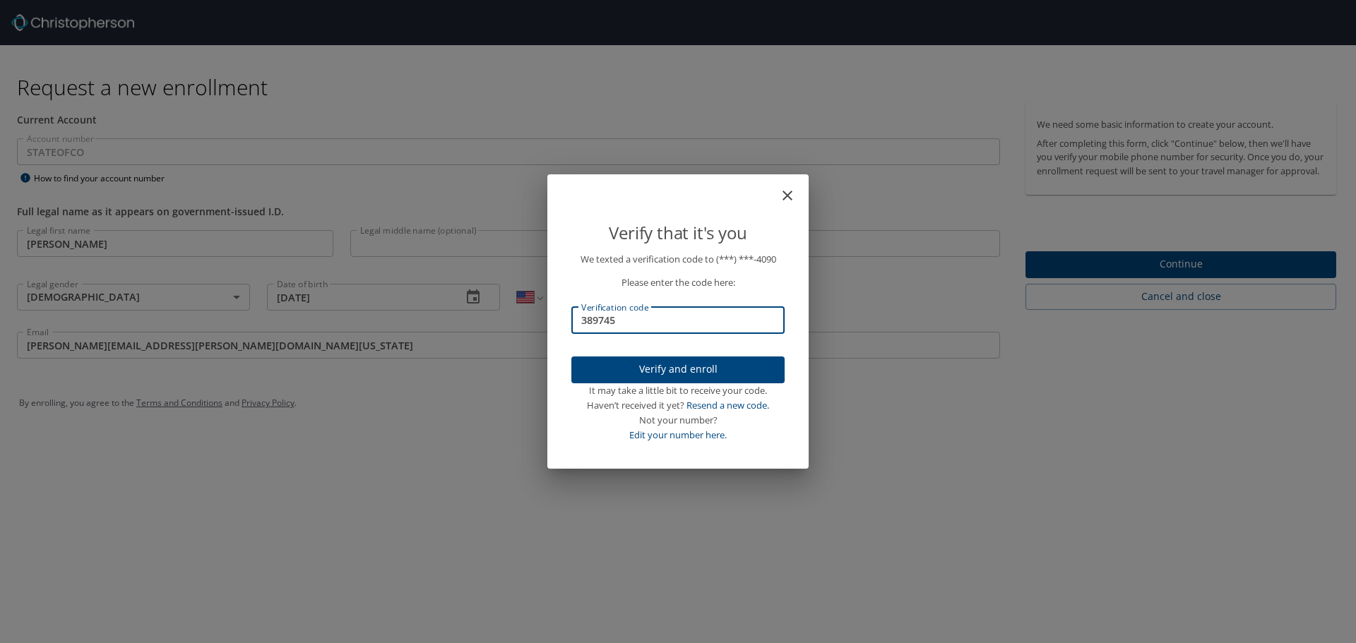
type input "389745"
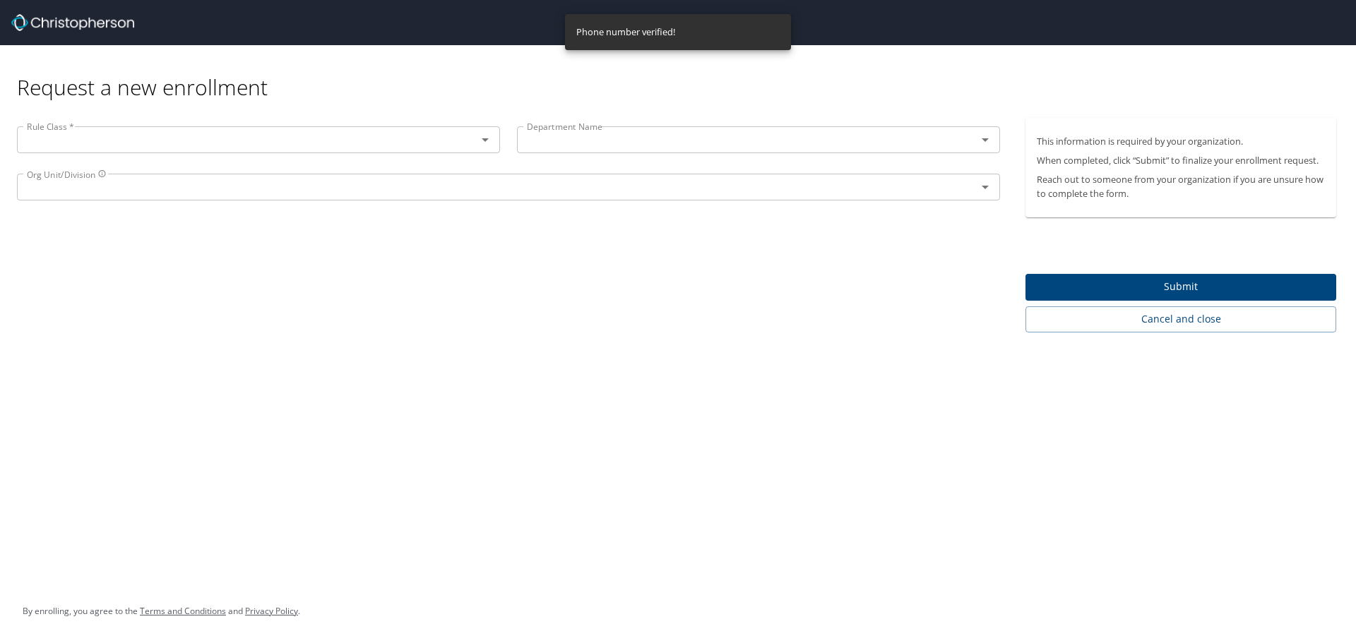
click at [494, 139] on button "Open" at bounding box center [485, 140] width 20 height 20
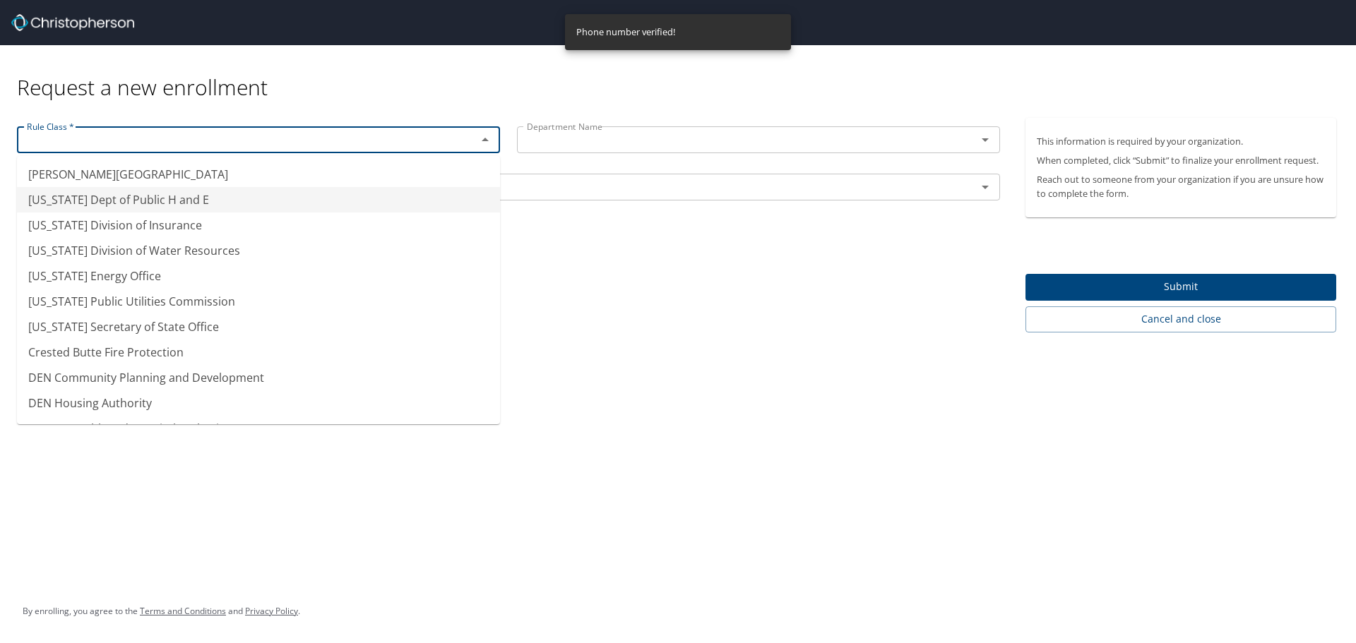
click at [265, 196] on li "Colorado Dept of Public H and E" at bounding box center [258, 199] width 483 height 25
type input "Colorado Dept of Public H and E"
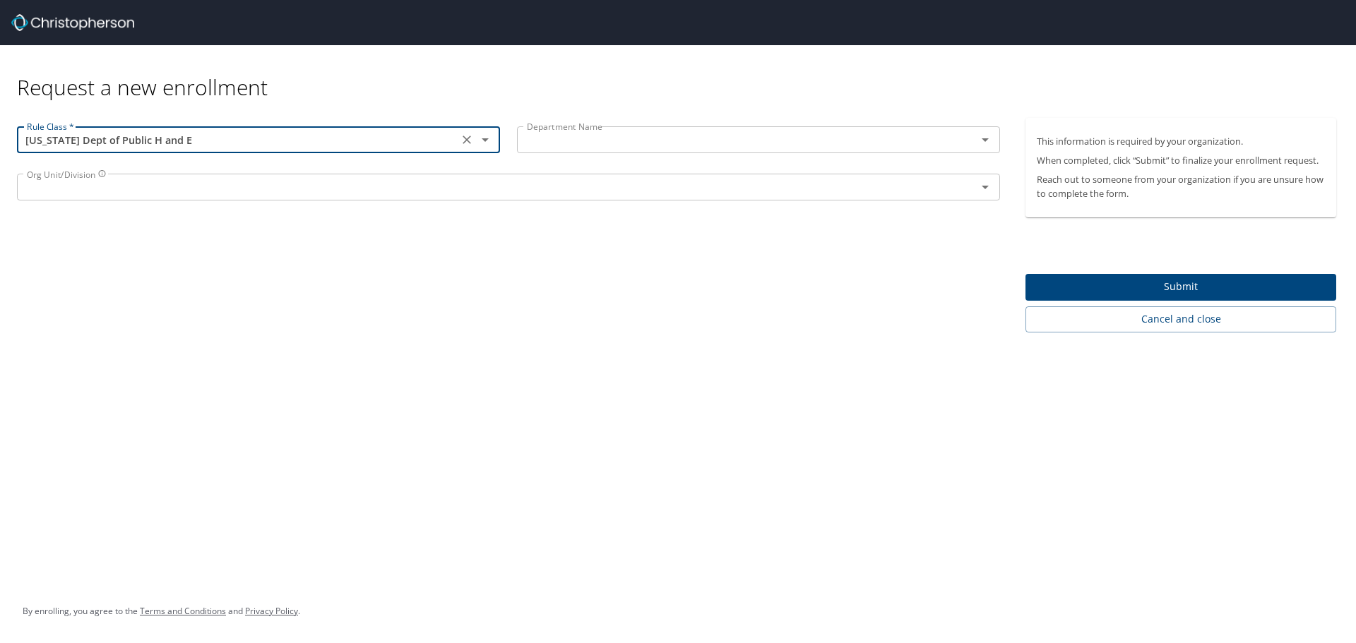
click at [571, 148] on input "text" at bounding box center [737, 140] width 433 height 18
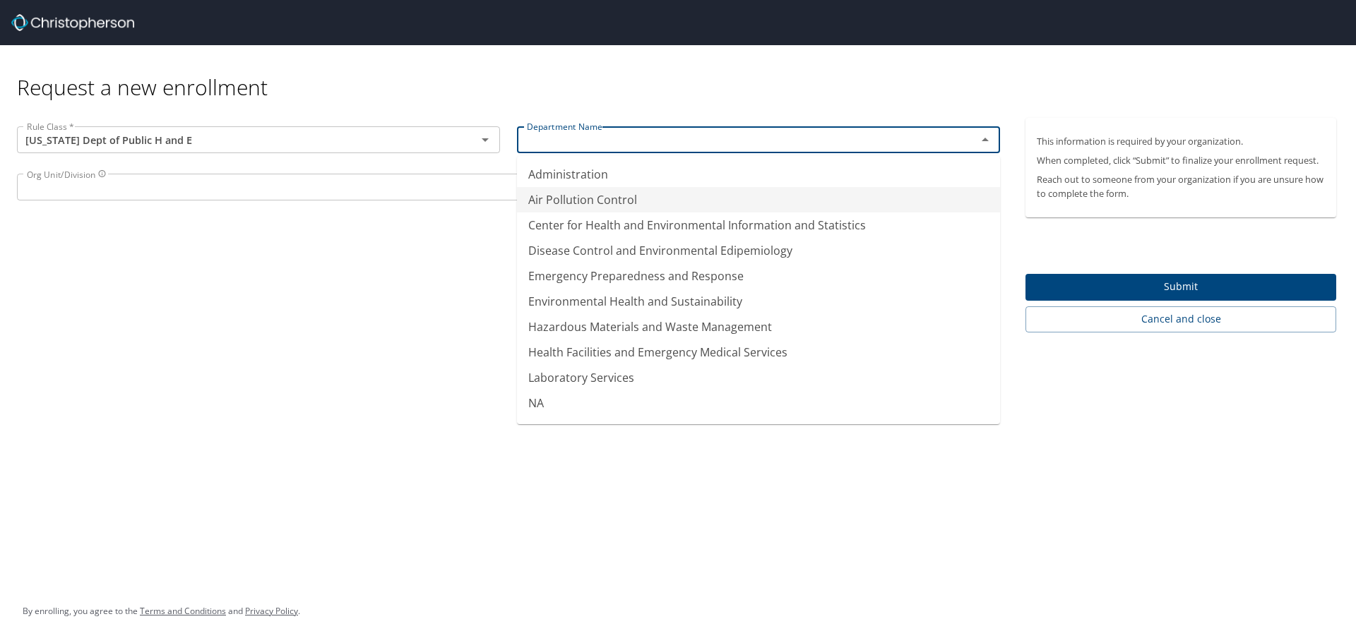
click at [588, 202] on li "Air Pollution Control" at bounding box center [758, 199] width 483 height 25
type input "Air Pollution Control"
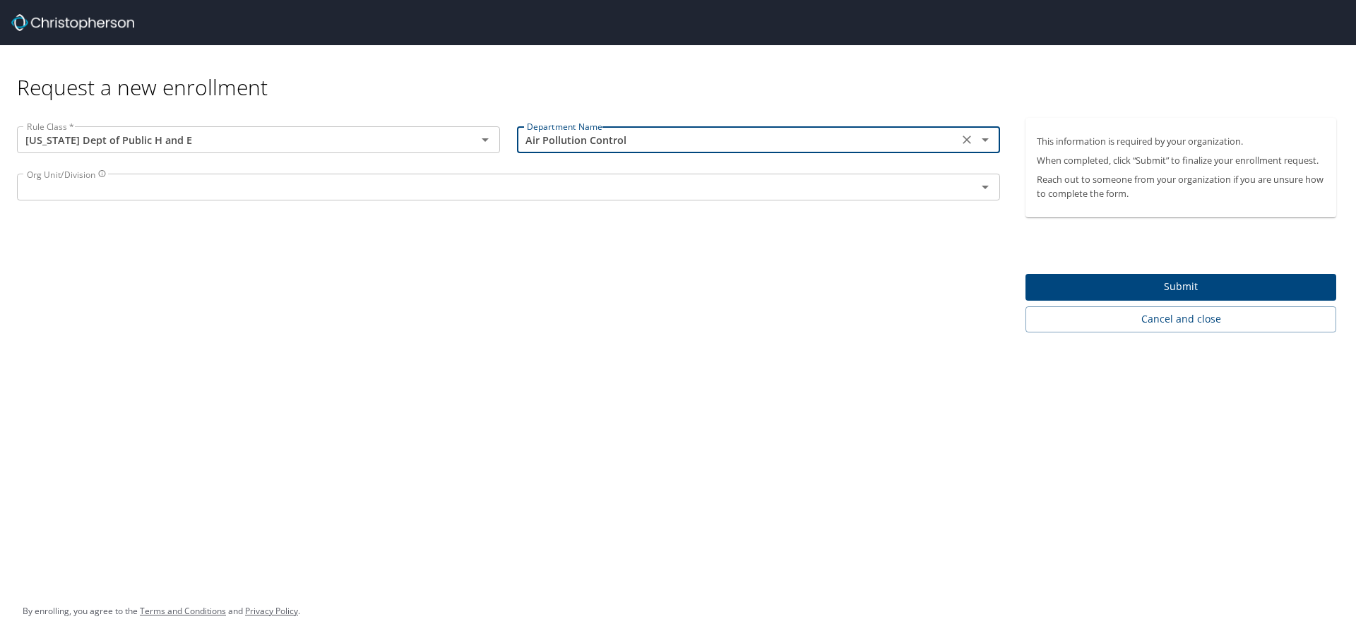
click at [347, 322] on div "Rule Class * Colorado Dept of Public H and E Rule Class * Department Name Air P…" at bounding box center [508, 225] width 1017 height 215
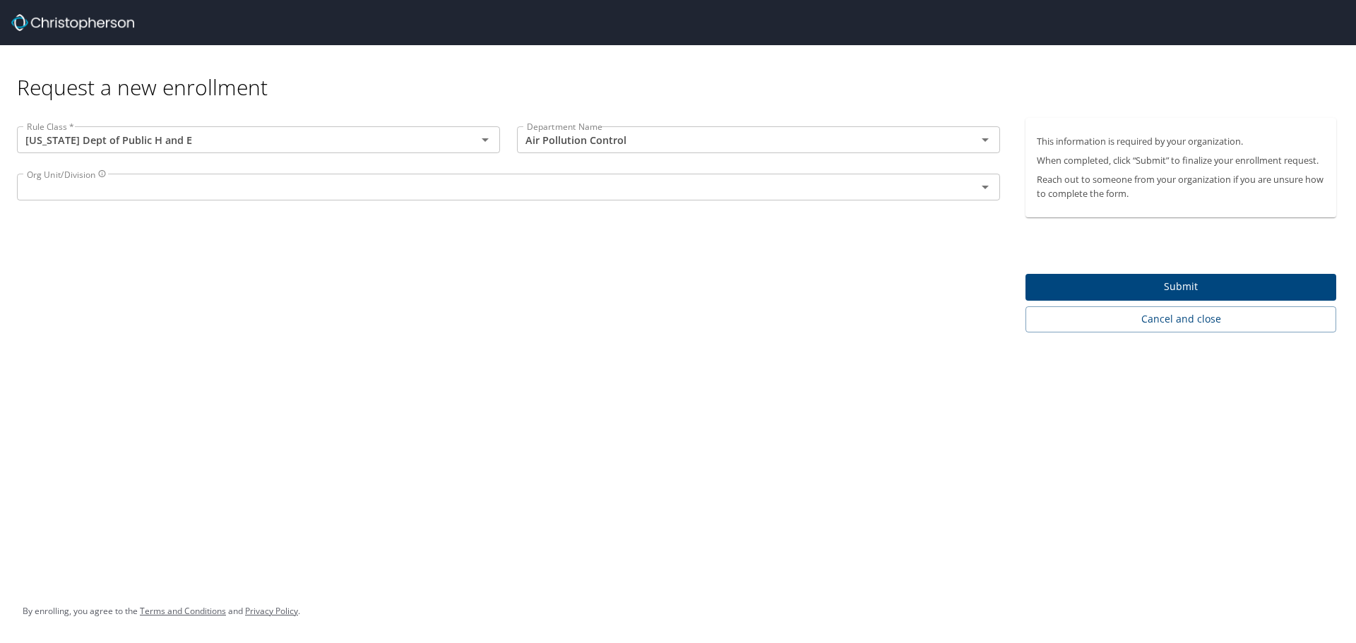
click at [1108, 280] on span "Submit" at bounding box center [1181, 287] width 288 height 18
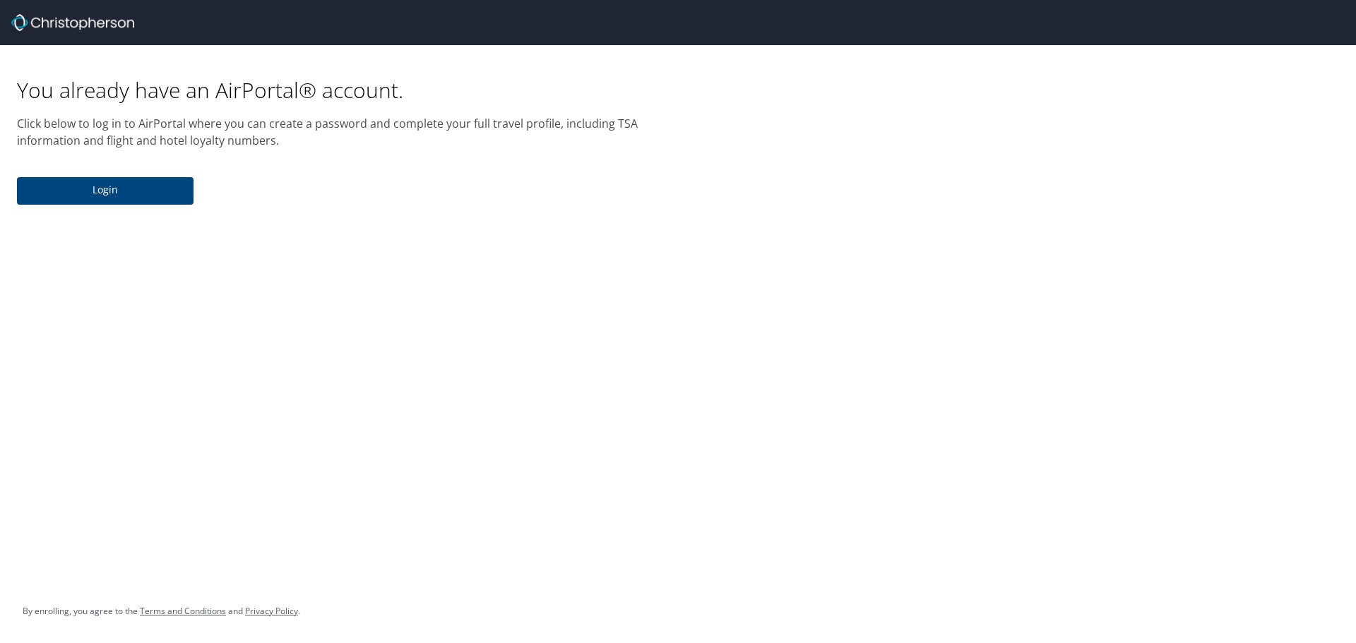
click at [150, 196] on span "Login" at bounding box center [105, 191] width 154 height 18
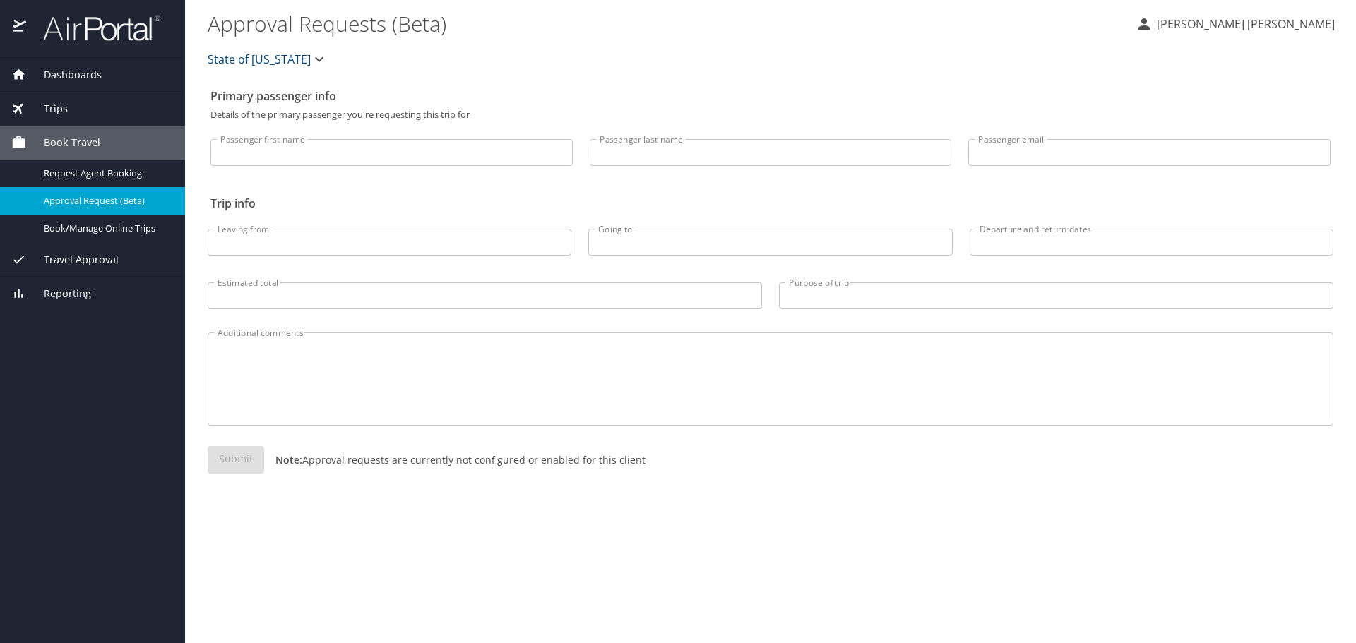
select select "US"
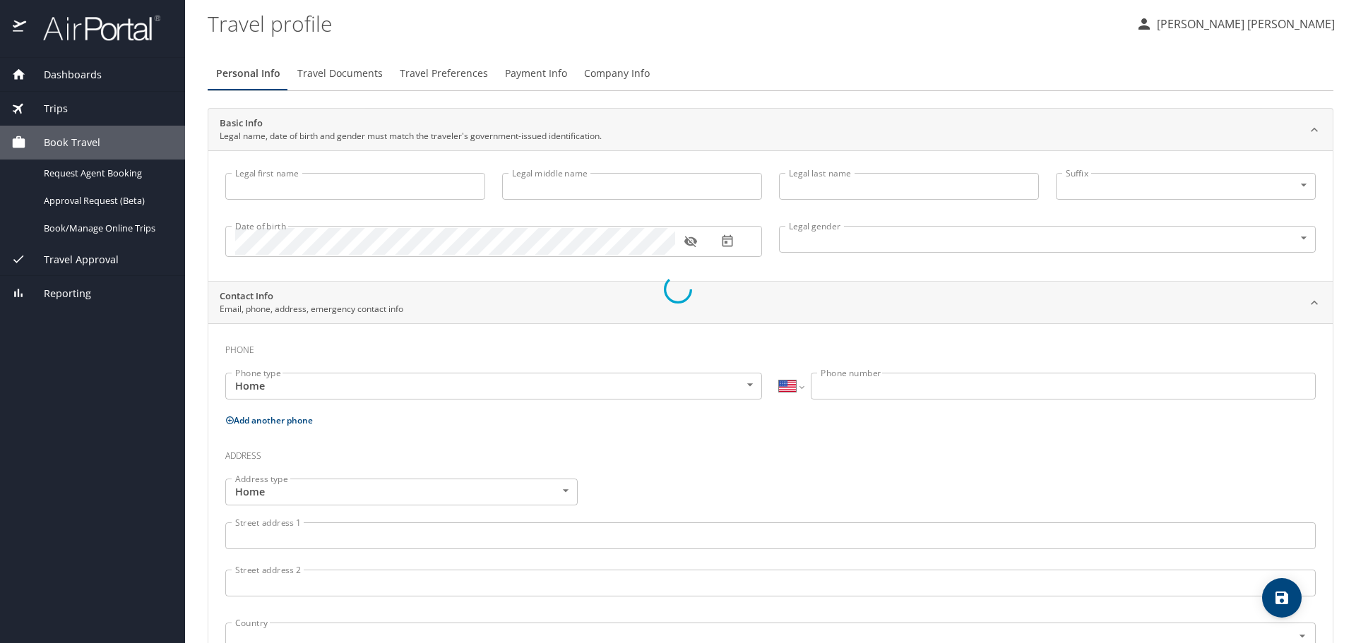
type input "Griffin"
type input "Mead"
type input "Male"
type input "Paul and Betsi"
type input "Mead"
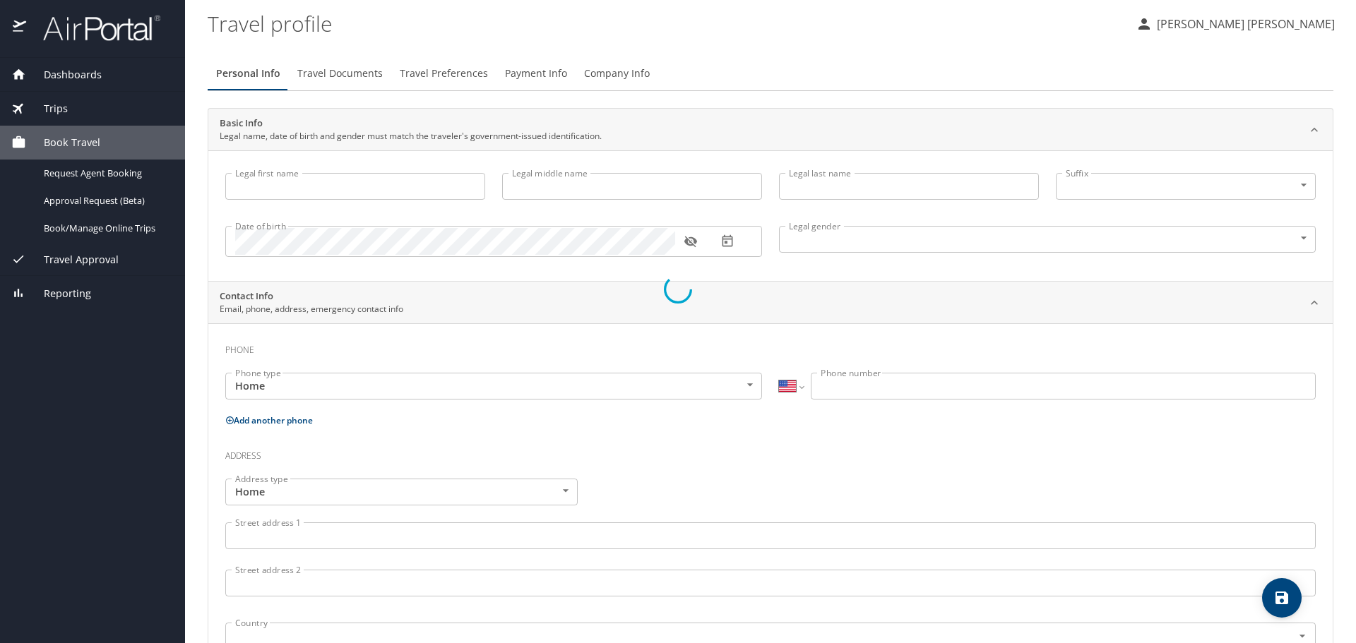
type input "(970) 310-4531"
select select "US"
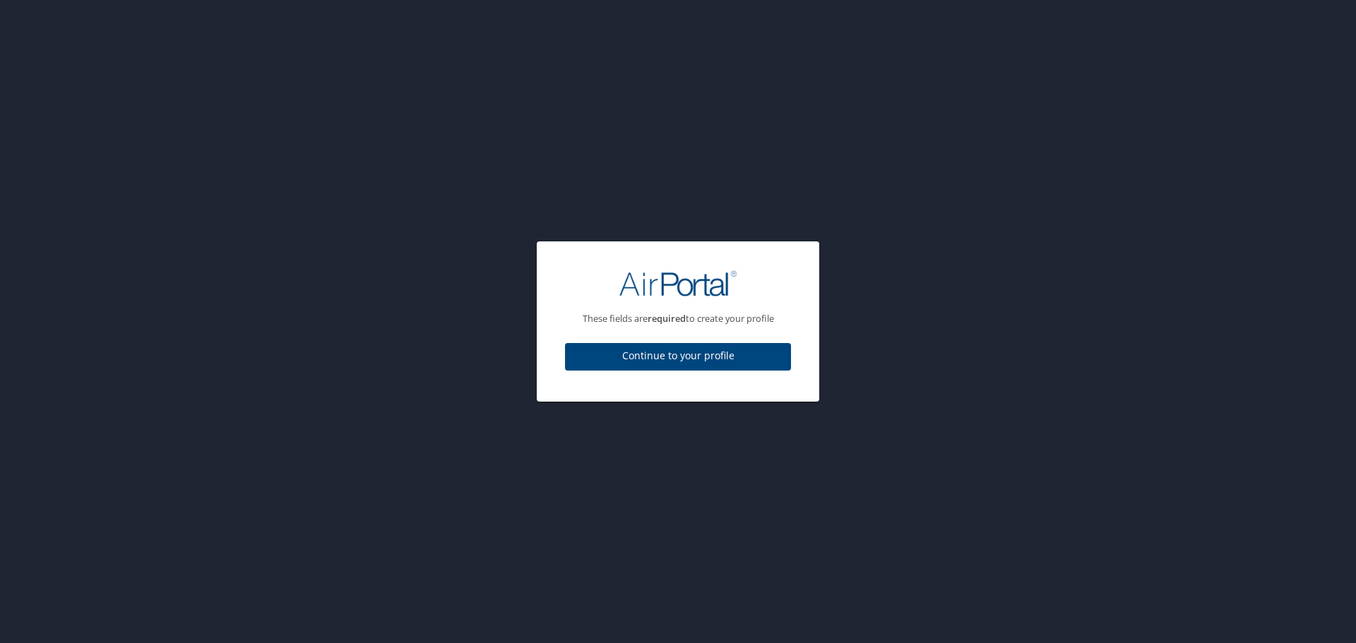
click at [648, 353] on span "Continue to your profile" at bounding box center [677, 357] width 203 height 18
select select "US"
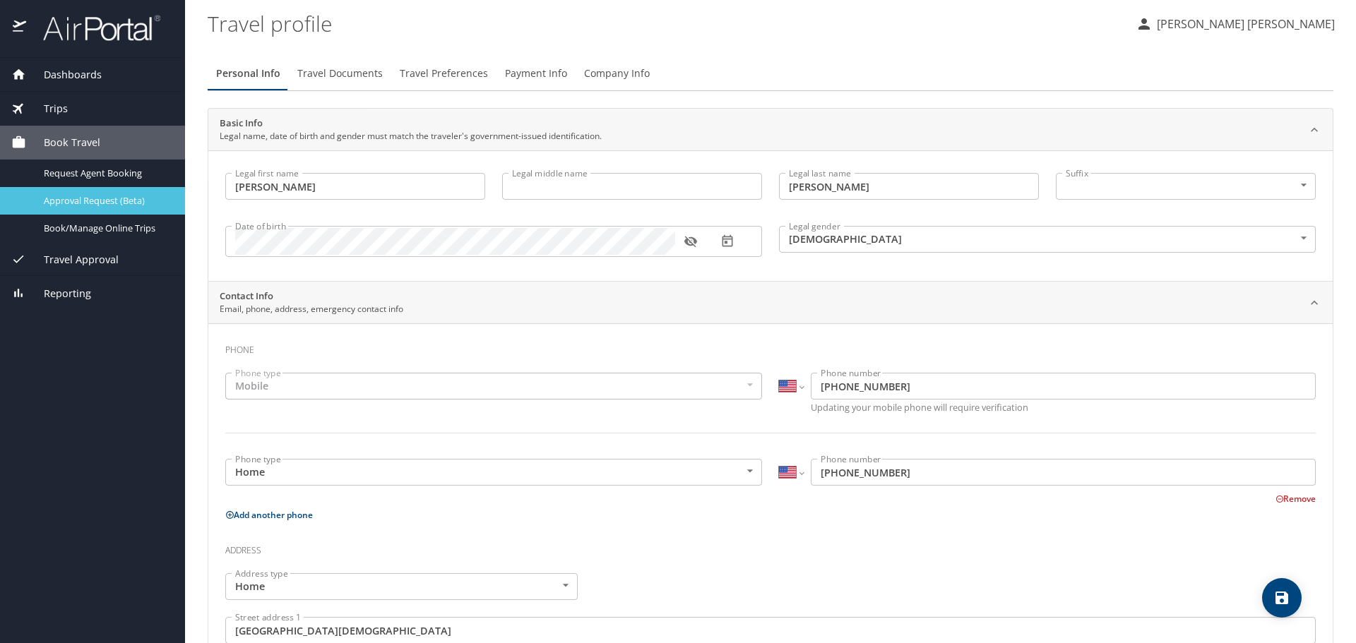
click at [78, 210] on link "Approval Request (Beta)" at bounding box center [92, 201] width 185 height 28
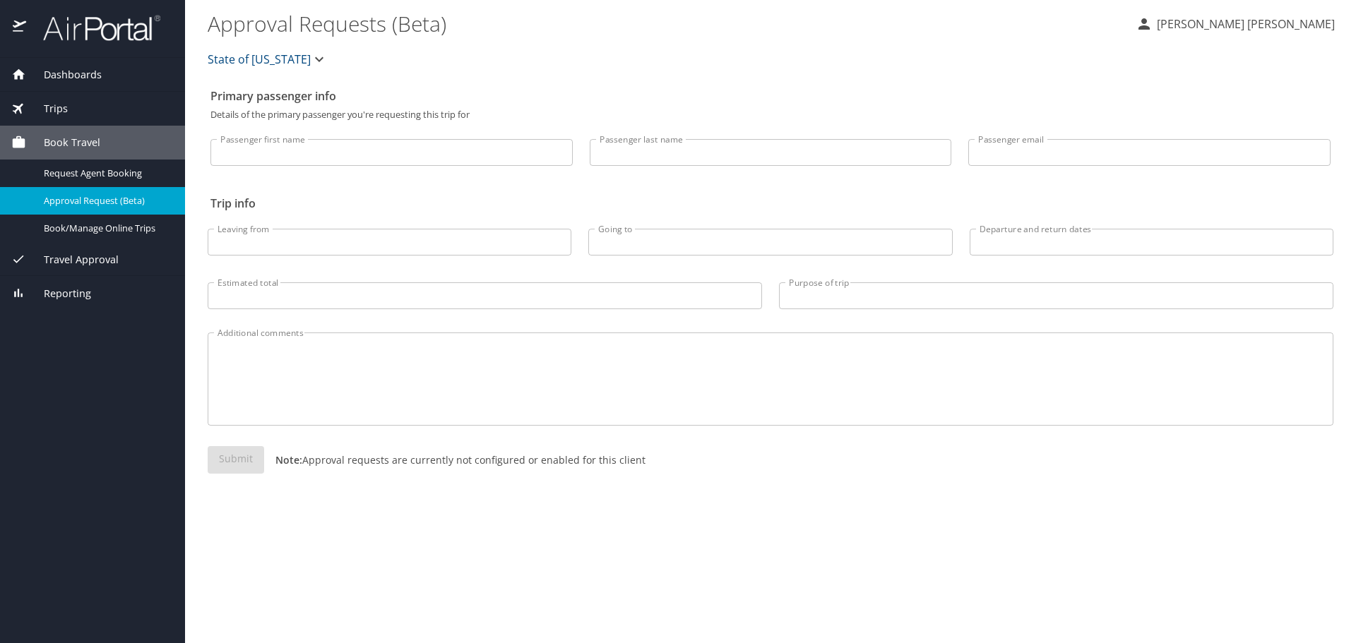
click at [277, 129] on div "Passenger first name Passenger first name" at bounding box center [391, 148] width 379 height 59
click at [268, 154] on input "Passenger first name" at bounding box center [391, 152] width 362 height 27
type input "Griffin"
type input "Mead"
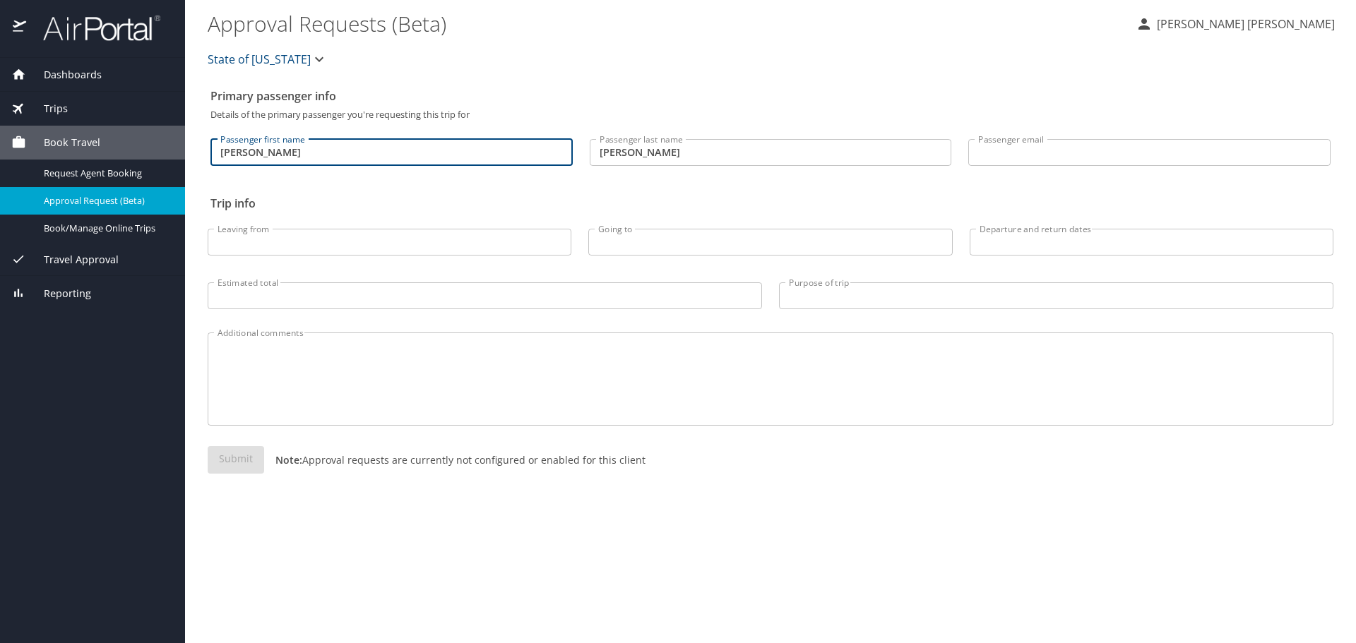
type input "griffin.mead@state.co.us"
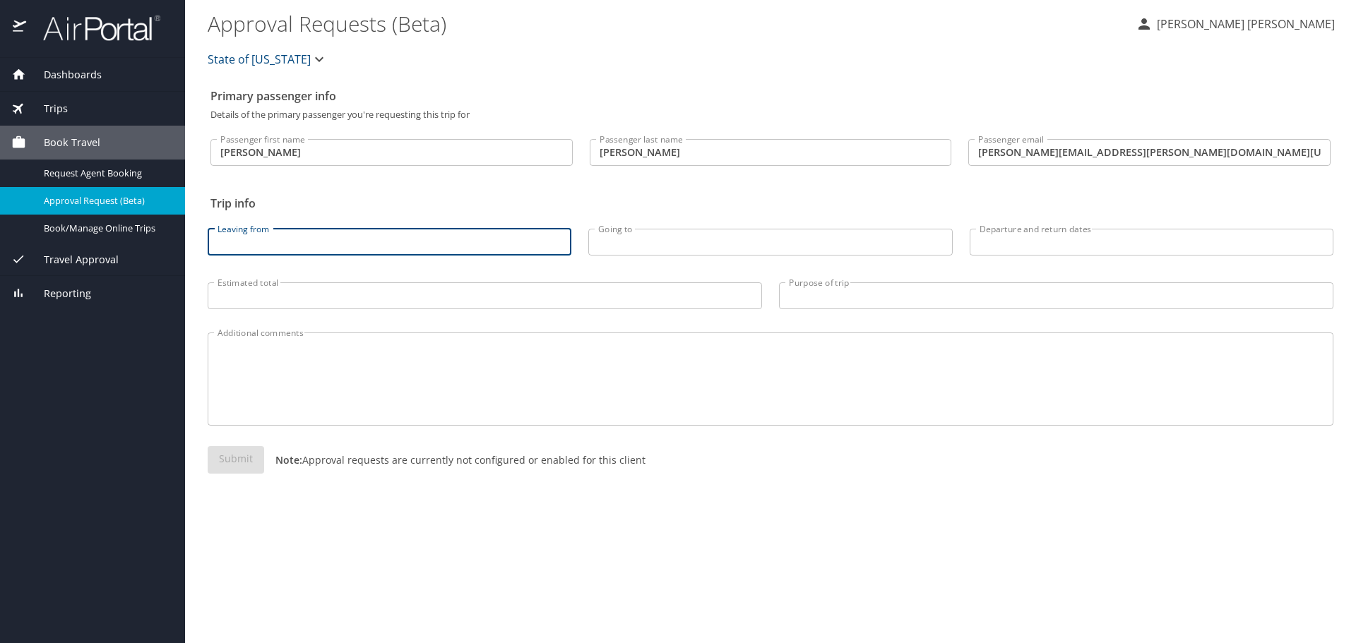
click at [302, 237] on input "Leaving from" at bounding box center [390, 242] width 364 height 27
type input "Denver"
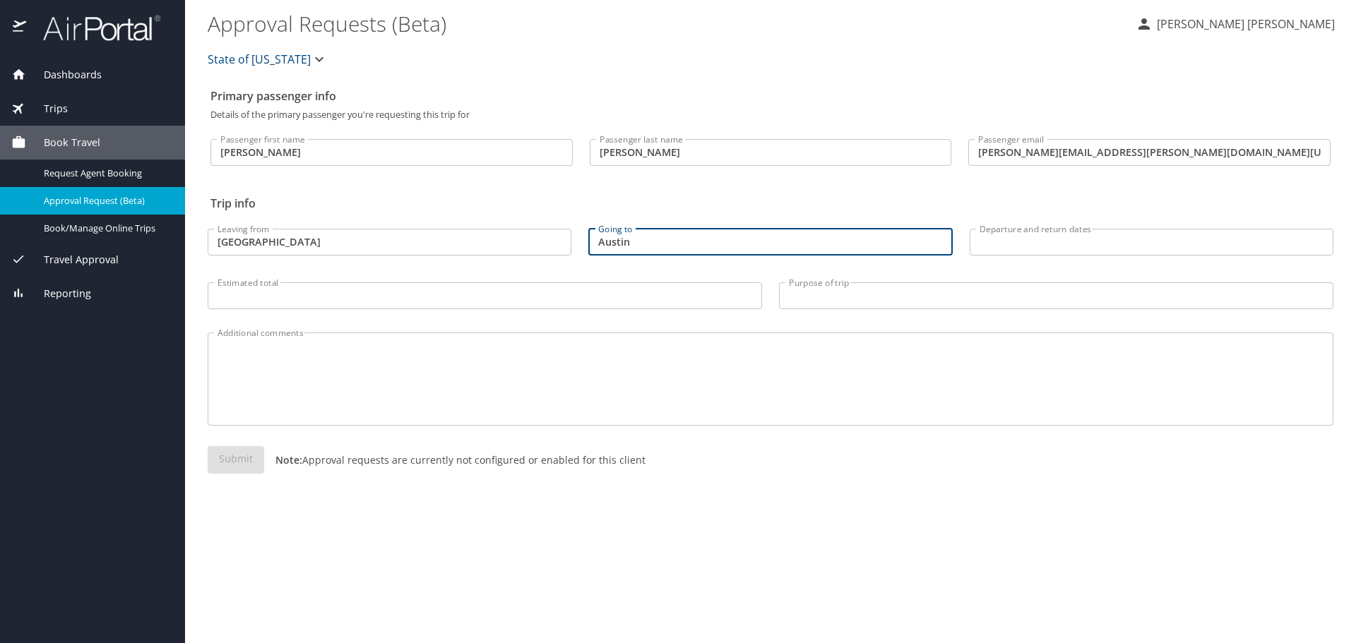
type input "Austin"
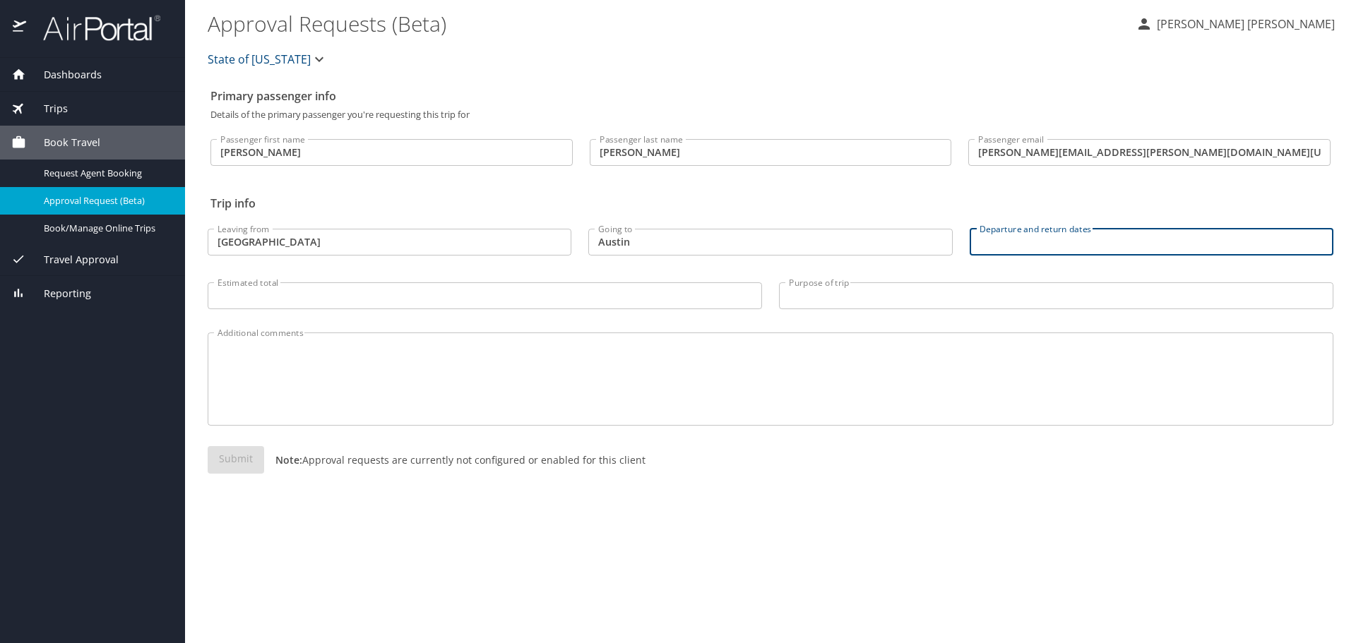
click at [989, 247] on input "Departure and return dates" at bounding box center [1152, 242] width 364 height 27
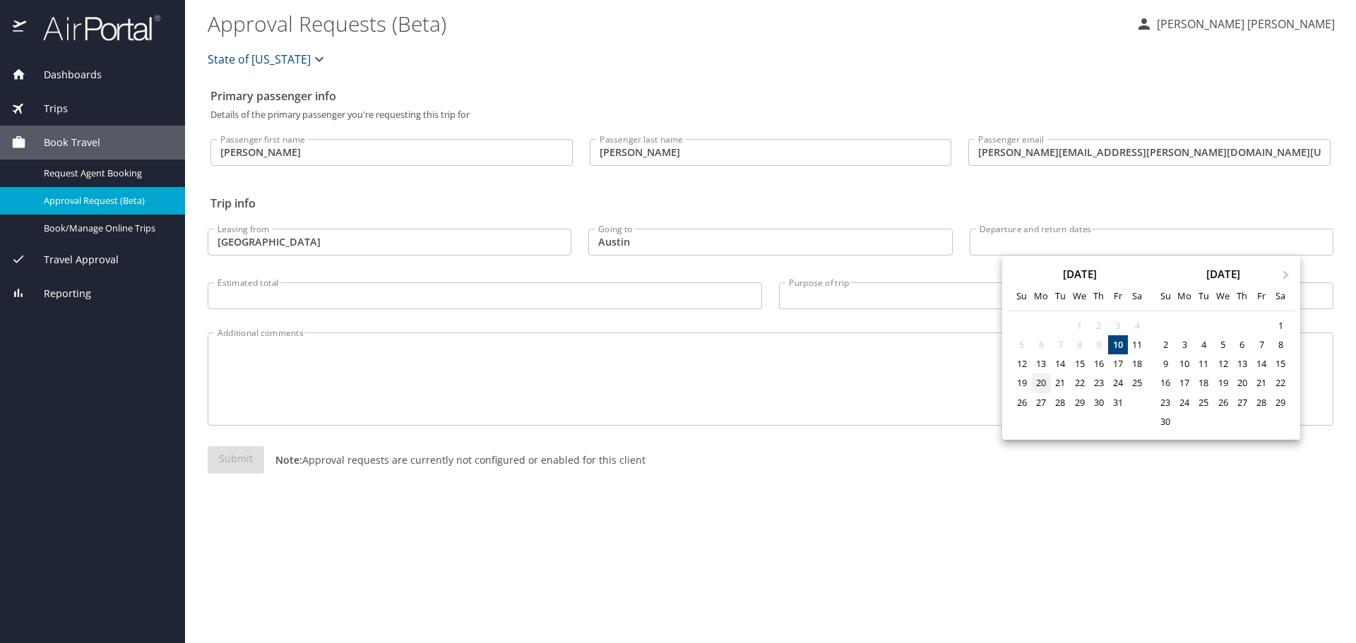
click at [1038, 389] on div "20" at bounding box center [1041, 383] width 19 height 19
click at [1103, 382] on div "23" at bounding box center [1098, 383] width 19 height 19
type input "10/20/2025 🠦 10/23/2025"
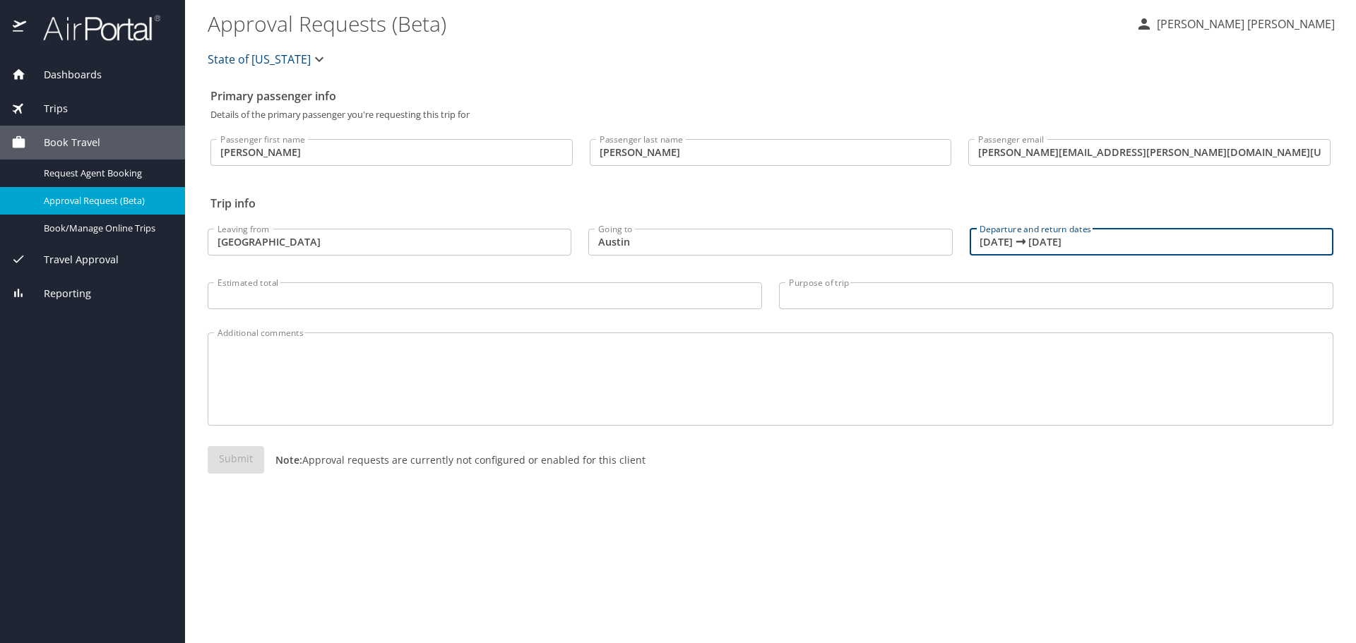
click at [326, 298] on input "Estimated total" at bounding box center [485, 296] width 554 height 27
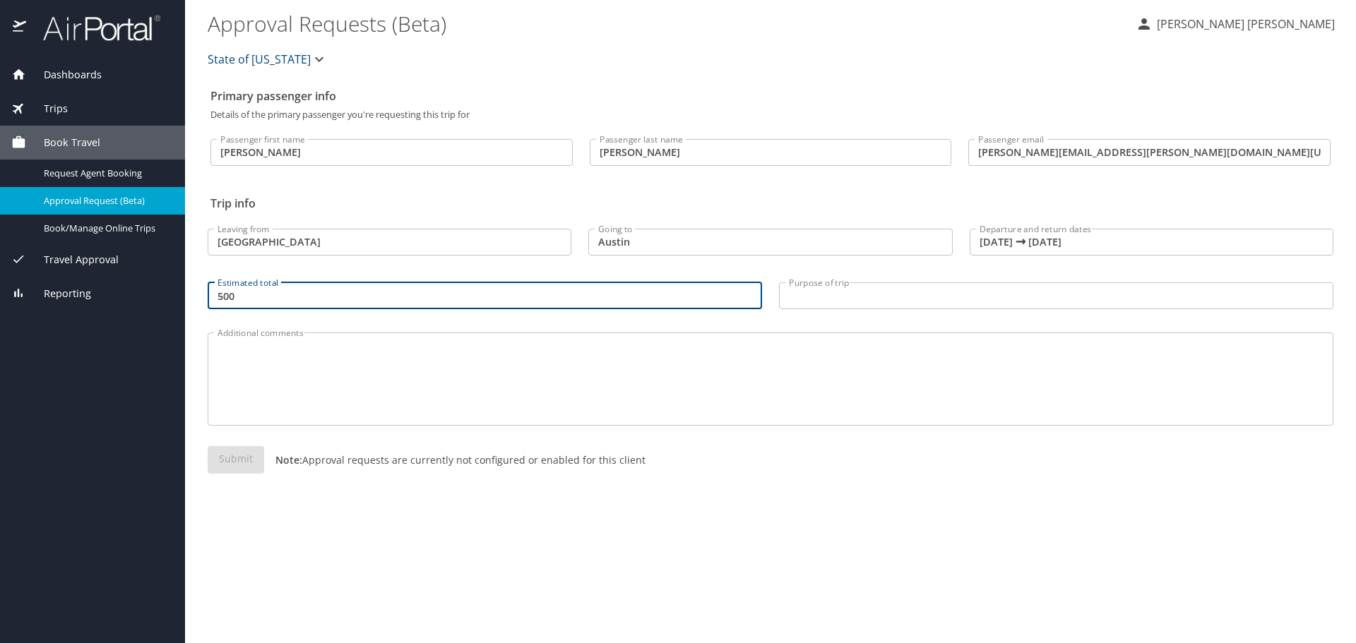
type input "500"
click at [802, 297] on input "Purpose of trip" at bounding box center [1056, 296] width 554 height 27
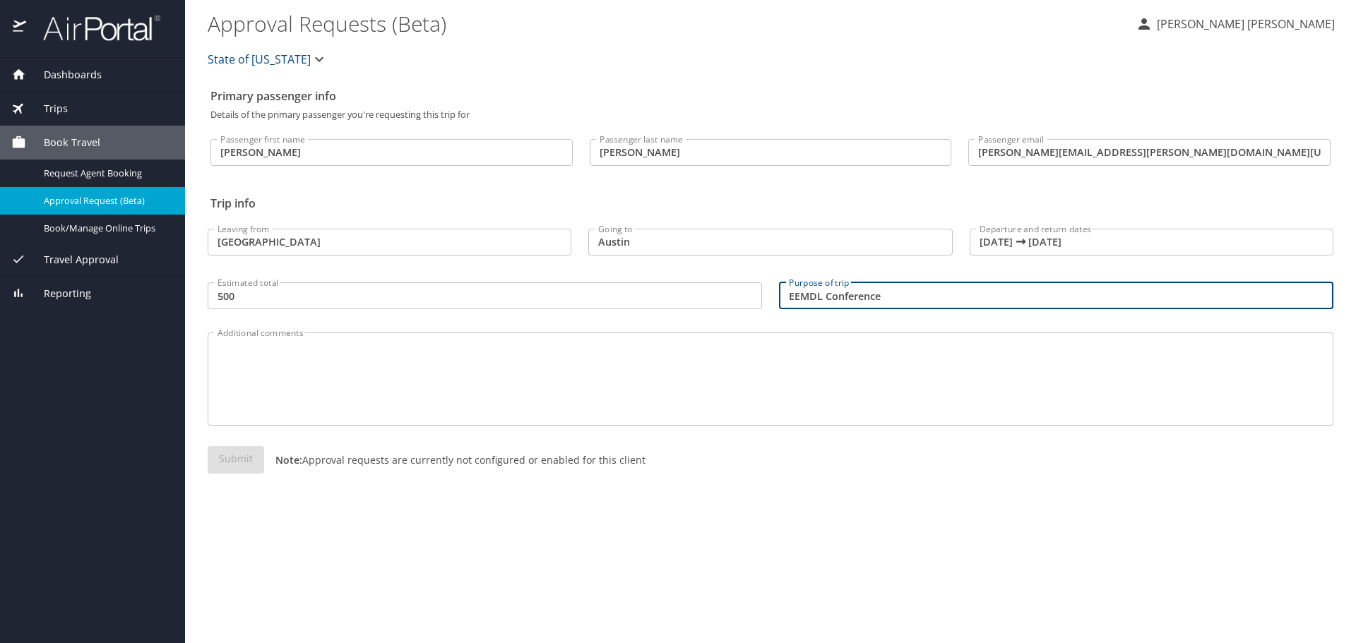
type input "EEMDL Conference"
click at [534, 388] on textarea "Additional comments" at bounding box center [771, 379] width 1106 height 67
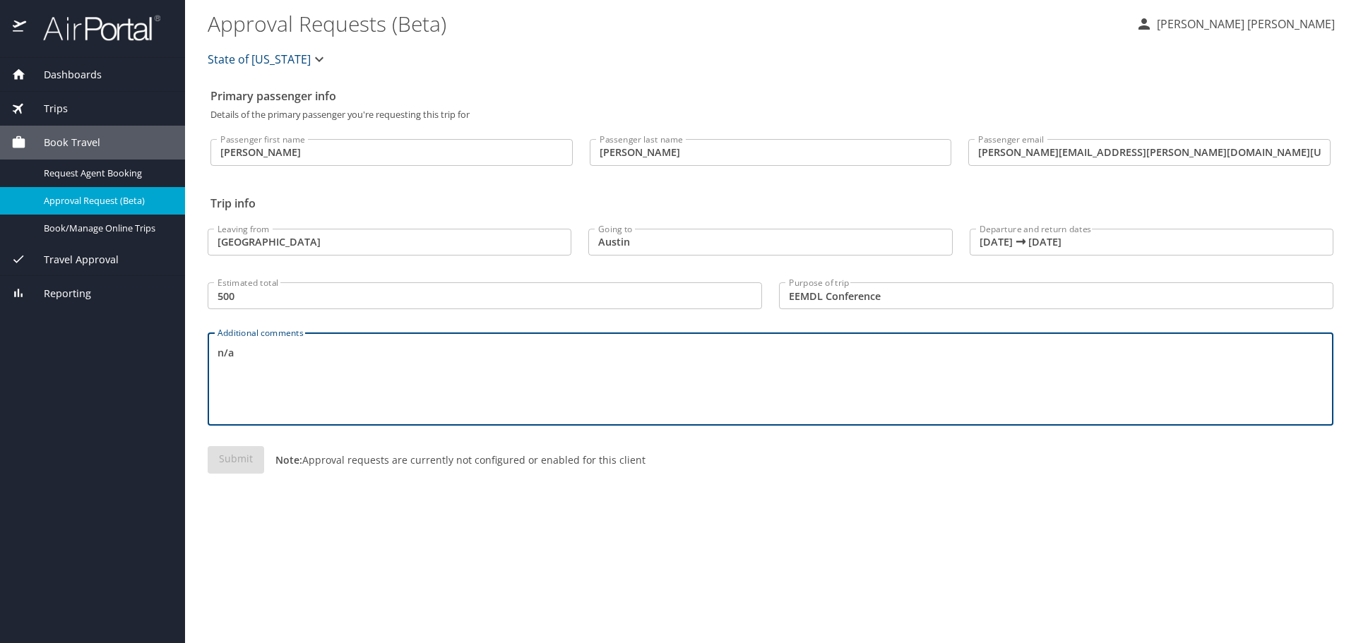
type textarea "n/a"
click at [495, 550] on div "Primary passenger info Details of the primary passenger you're requesting this …" at bounding box center [771, 363] width 1126 height 562
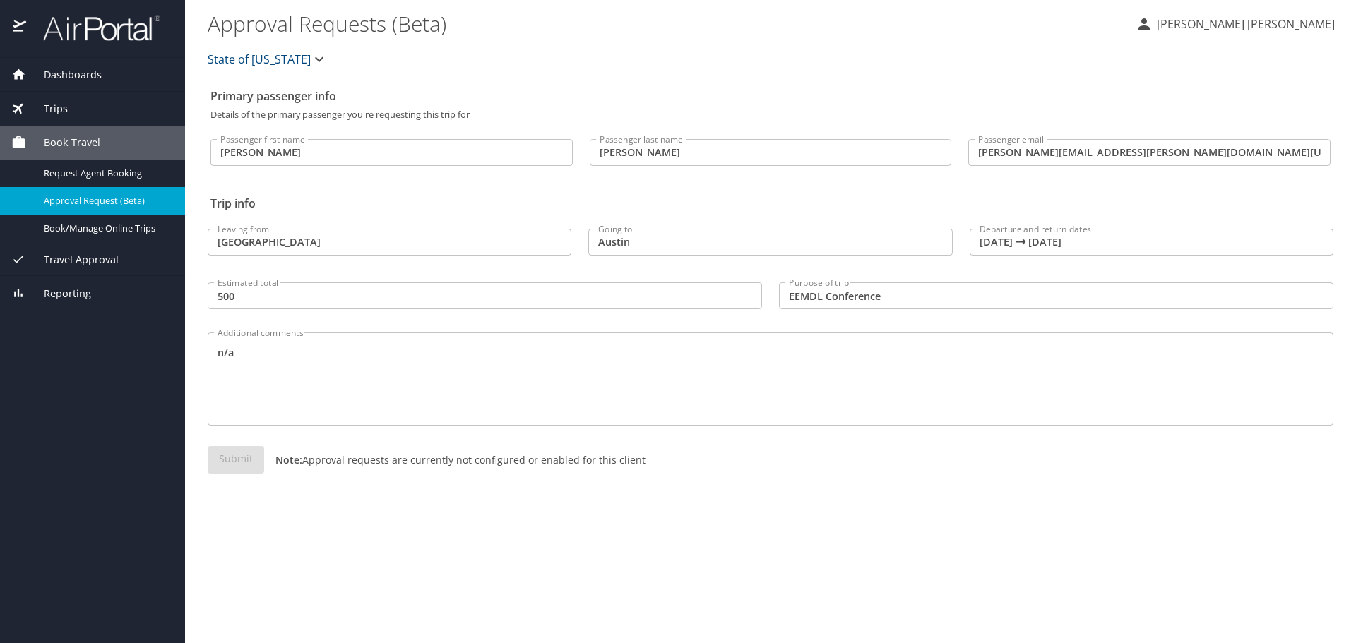
click at [322, 353] on textarea "n/a" at bounding box center [771, 379] width 1106 height 67
click at [267, 470] on div "Submit Note: Approval requests are currently not configured or enabled for this…" at bounding box center [771, 471] width 1126 height 50
click at [257, 460] on div "Submit Note: Approval requests are currently not configured or enabled for this…" at bounding box center [771, 471] width 1126 height 50
click at [670, 155] on input "Mead" at bounding box center [771, 152] width 362 height 27
click at [934, 118] on p "Details of the primary passenger you're requesting this trip for" at bounding box center [770, 114] width 1120 height 9
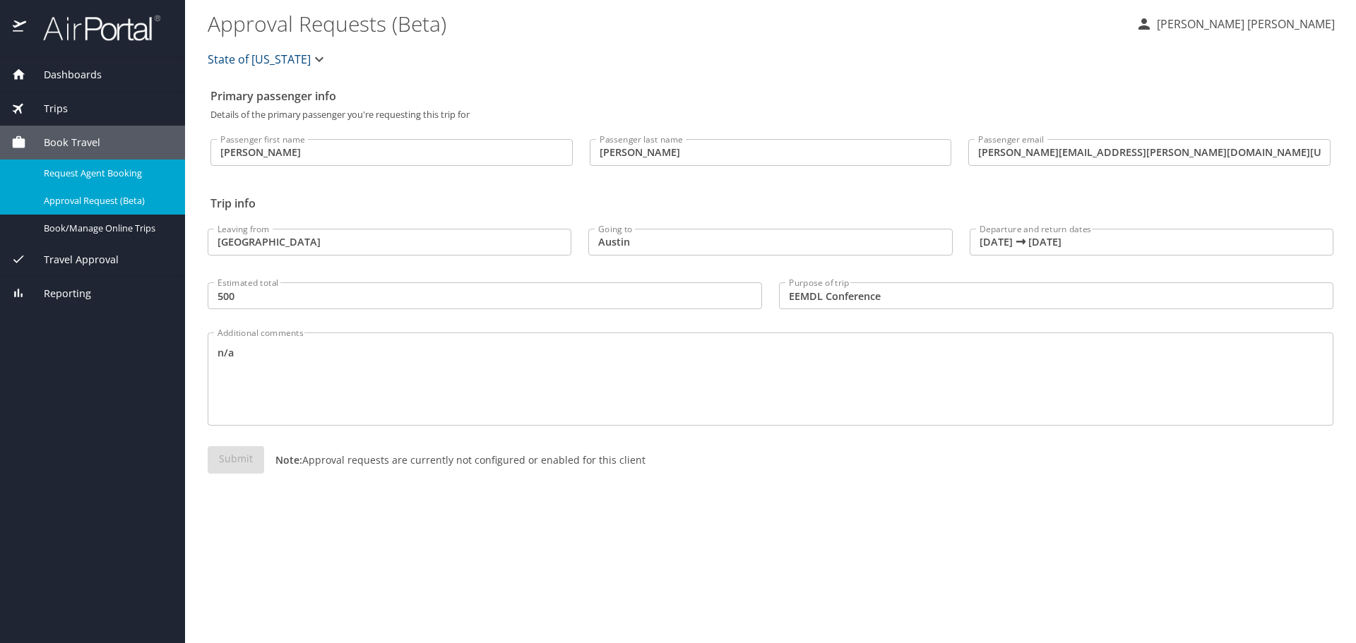
click at [107, 172] on span "Request Agent Booking" at bounding box center [106, 173] width 124 height 13
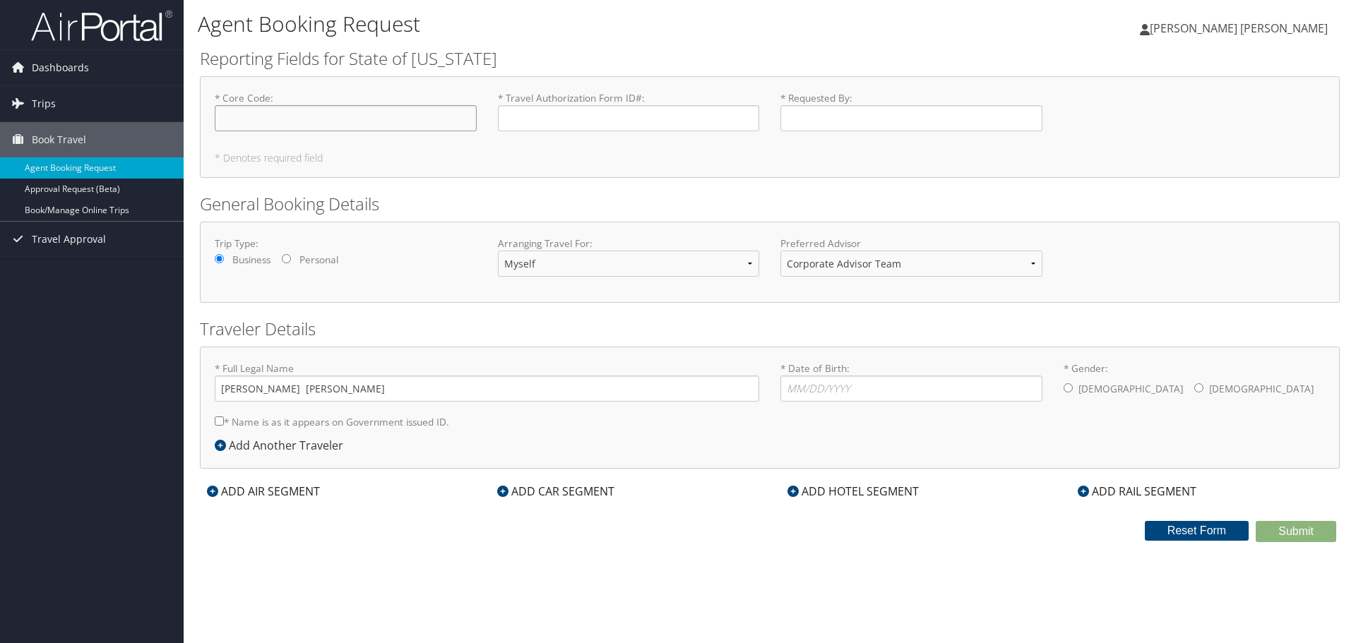
click at [299, 107] on input "* Core Code : Required" at bounding box center [346, 118] width 262 height 26
click at [307, 120] on input "* Core Code : Required" at bounding box center [346, 118] width 262 height 26
click at [392, 175] on div "* Core Code : Required * Travel Authorization Form ID# : Required * Requested B…" at bounding box center [770, 127] width 1140 height 102
click at [355, 119] on input "* Core Code : Required" at bounding box center [346, 118] width 262 height 26
click at [345, 119] on input "* Core Code : Required" at bounding box center [346, 118] width 262 height 26
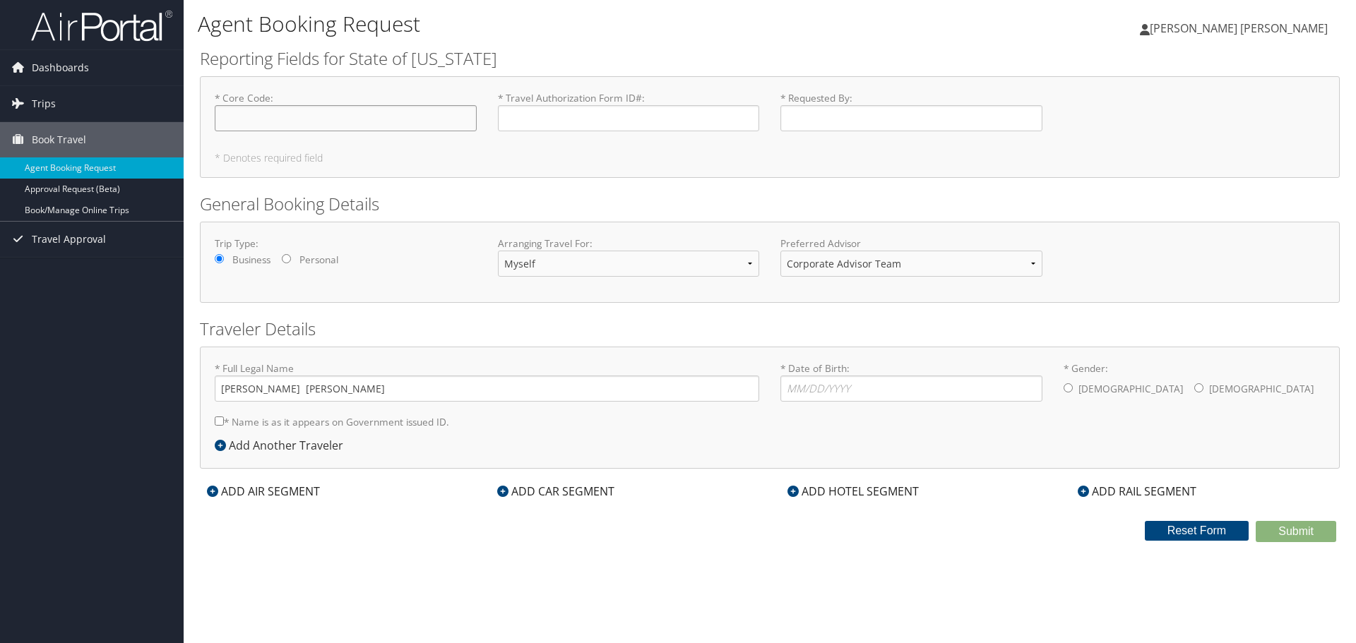
paste input "1000 FEDA 1221 FF165CPRG 2531"
type input "1000 FEDA 1221 FF165CPRG 2531"
click at [561, 114] on input "* Travel Authorization Form ID# : Required" at bounding box center [629, 118] width 262 height 26
click at [813, 121] on input "* Requested By : Required" at bounding box center [912, 118] width 262 height 26
type input "[PERSON_NAME] [PERSON_NAME]"
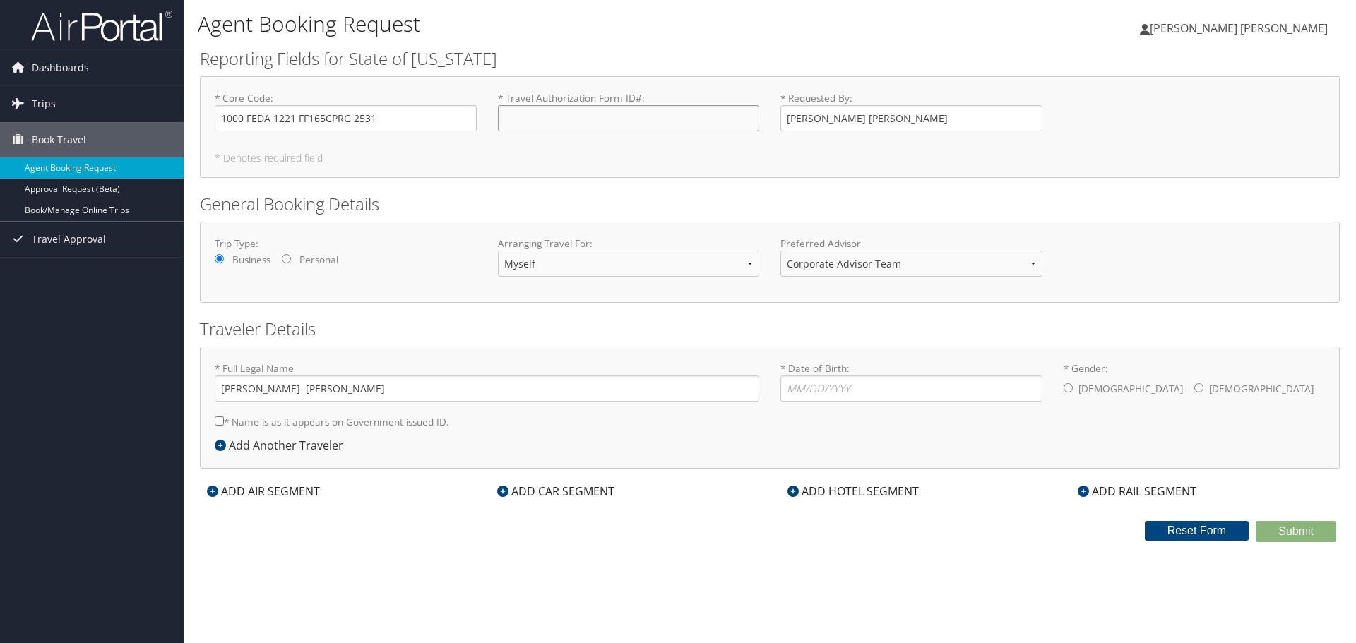
click at [610, 119] on input "* Travel Authorization Form ID# : Required" at bounding box center [629, 118] width 262 height 26
paste input "52477897"
click at [616, 167] on div "* Core Code : 1000 FEDA 1221 FF165CPRG 2531 Required * Travel Authorization For…" at bounding box center [770, 127] width 1140 height 102
click at [566, 109] on input "52477897" at bounding box center [629, 118] width 262 height 26
type input "52477897"
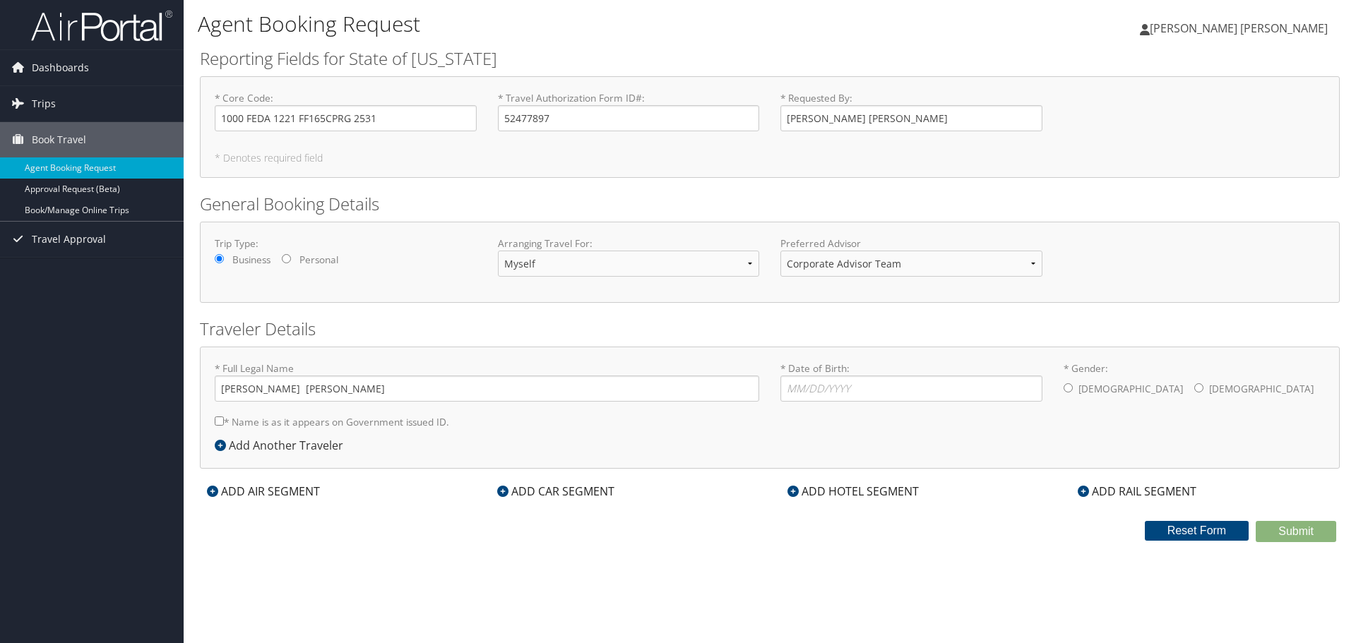
click at [613, 179] on form "Reporting Fields for State of [US_STATE] * Core Code : 1000 FEDA 1221 FF165CPRG…" at bounding box center [770, 295] width 1140 height 496
click at [420, 108] on input "1000 FEDA 1221 FF165CPRG 2531" at bounding box center [346, 118] width 262 height 26
click at [787, 391] on input "* Date of Birth: Invalid Date" at bounding box center [912, 389] width 262 height 26
type input "[DATE]"
click at [864, 452] on div "* Full Legal Name [PERSON_NAME] [PERSON_NAME] * Name is as it appears on Govern…" at bounding box center [770, 408] width 1140 height 122
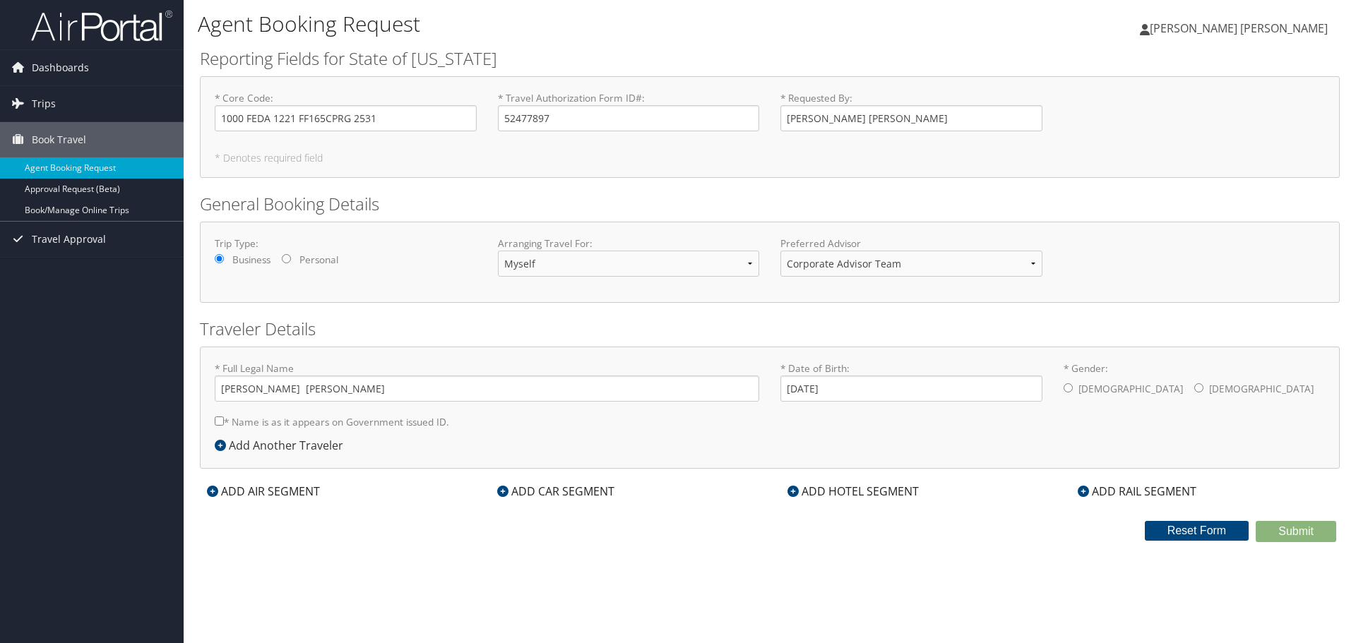
click at [1080, 391] on label "[DEMOGRAPHIC_DATA]" at bounding box center [1131, 389] width 105 height 27
click at [1073, 391] on input "* Gender: [DEMOGRAPHIC_DATA] [DEMOGRAPHIC_DATA]" at bounding box center [1068, 388] width 9 height 9
radio input "true"
click at [393, 421] on label "* Name is as it appears on Government issued ID." at bounding box center [332, 422] width 235 height 26
click at [224, 421] on input "* Name is as it appears on Government issued ID." at bounding box center [219, 421] width 9 height 9
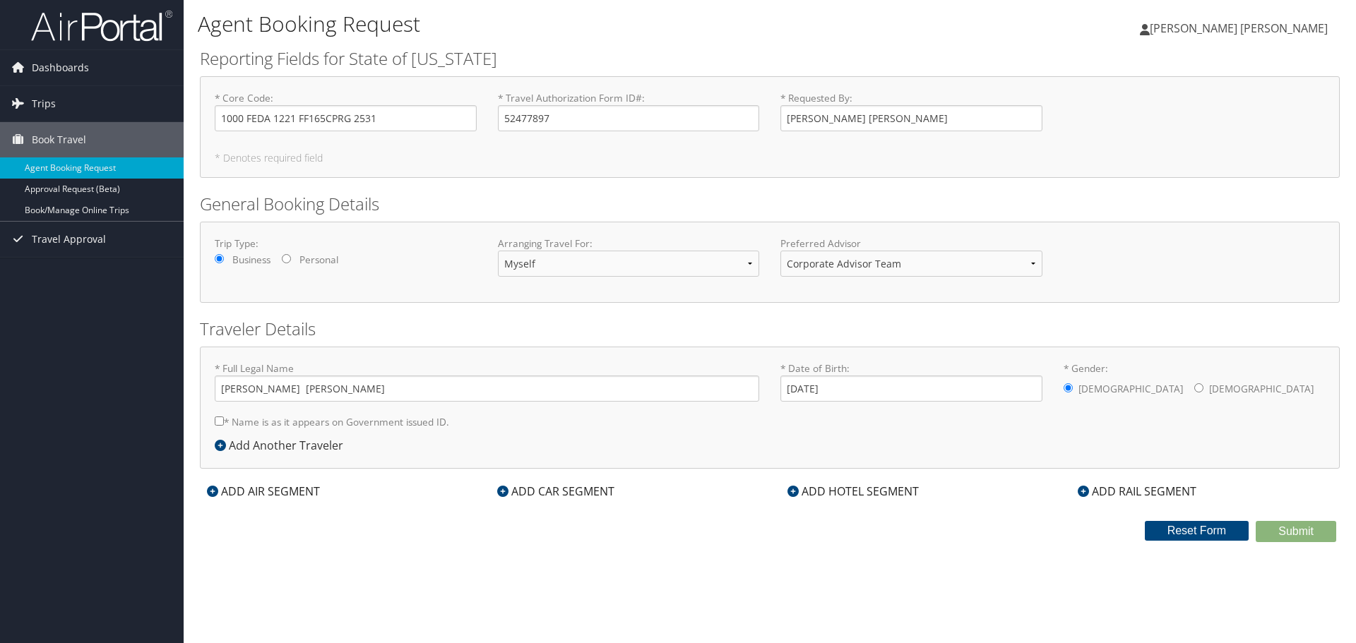
checkbox input "true"
click at [262, 386] on input "[PERSON_NAME] [PERSON_NAME]" at bounding box center [487, 389] width 545 height 26
type input "[PERSON_NAME] [PERSON_NAME]"
click at [403, 116] on input "1000 FEDA 1221 FF165CPRG 2531" at bounding box center [346, 118] width 262 height 26
click at [287, 483] on div "ADD AIR SEGMENT" at bounding box center [263, 491] width 127 height 17
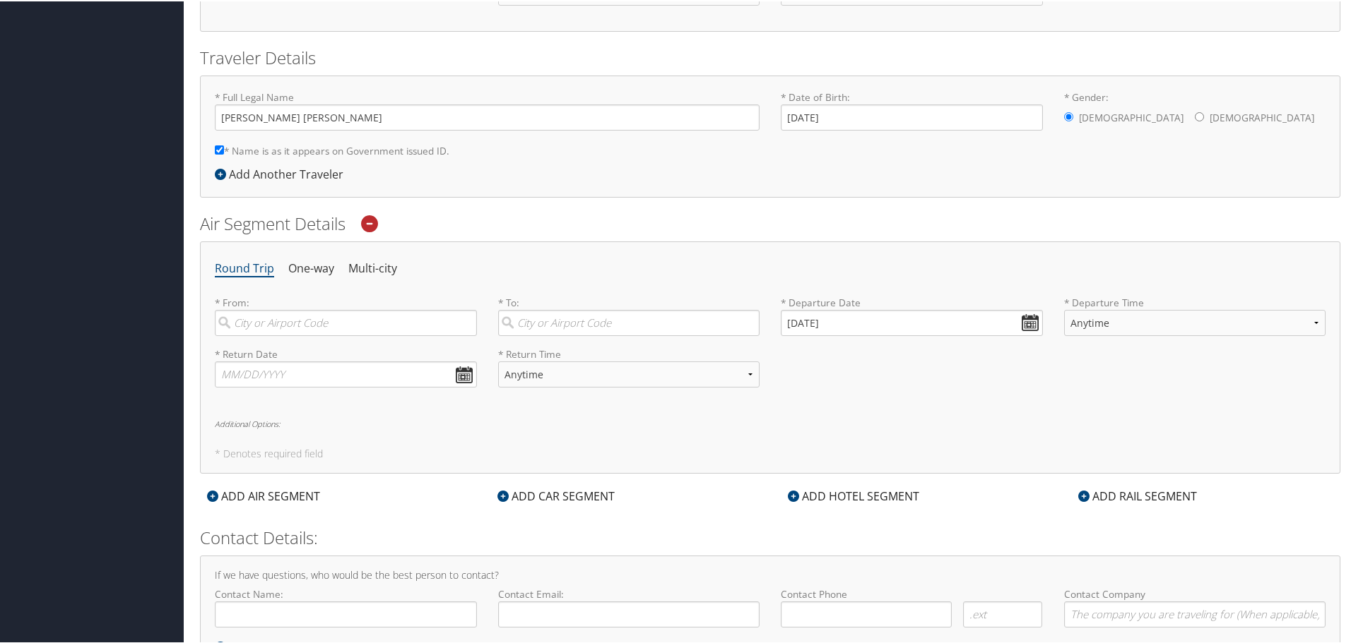
scroll to position [283, 0]
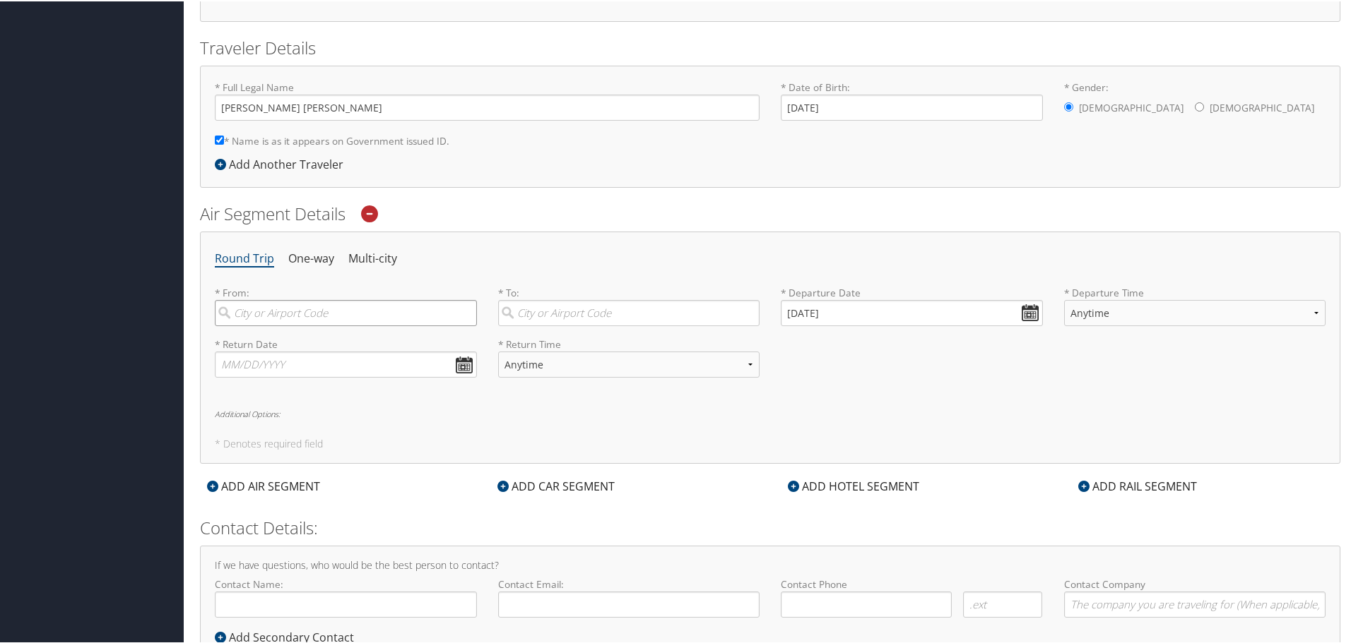
click at [269, 306] on input "search" at bounding box center [346, 312] width 262 height 26
click at [310, 408] on div "Denver (DEN CO)" at bounding box center [347, 413] width 243 height 18
click at [310, 325] on input "[GEOGRAPHIC_DATA]" at bounding box center [346, 312] width 262 height 26
type input "Denver (DEN CO)"
click at [560, 309] on input "search" at bounding box center [629, 312] width 262 height 26
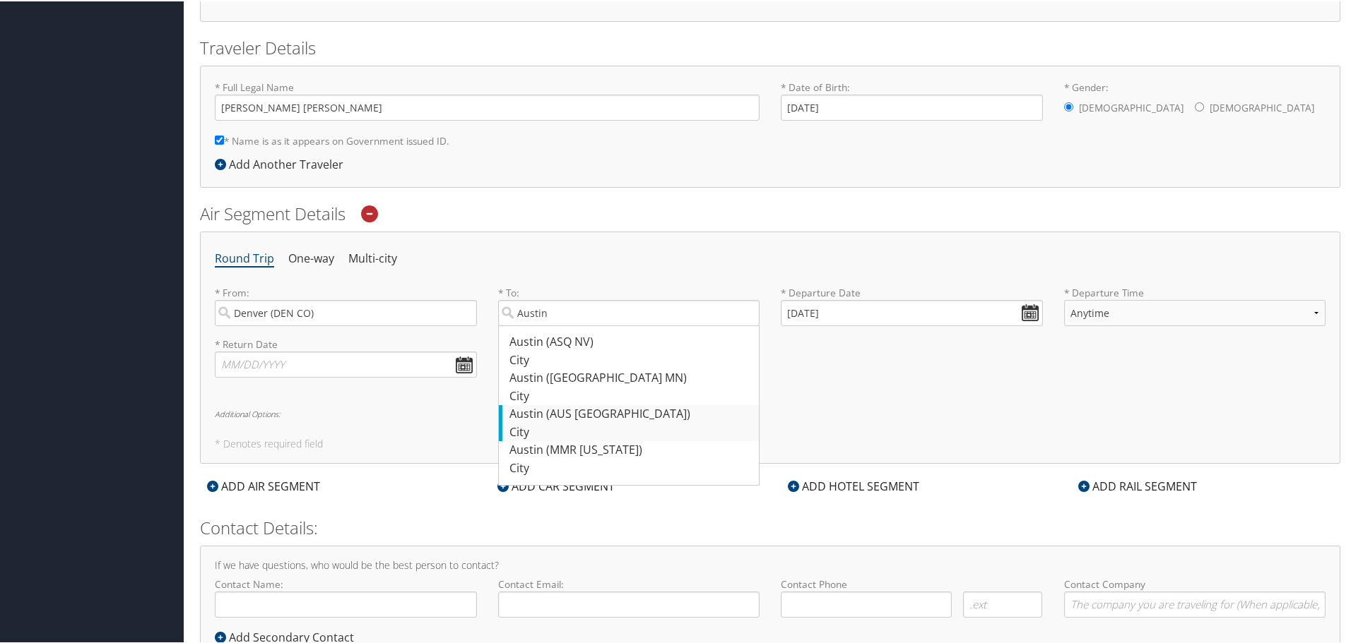
click at [592, 417] on div "[GEOGRAPHIC_DATA] (AUS [GEOGRAPHIC_DATA])" at bounding box center [630, 413] width 243 height 18
click at [592, 325] on input "Austin" at bounding box center [629, 312] width 262 height 26
type input "[GEOGRAPHIC_DATA] (AUS [GEOGRAPHIC_DATA])"
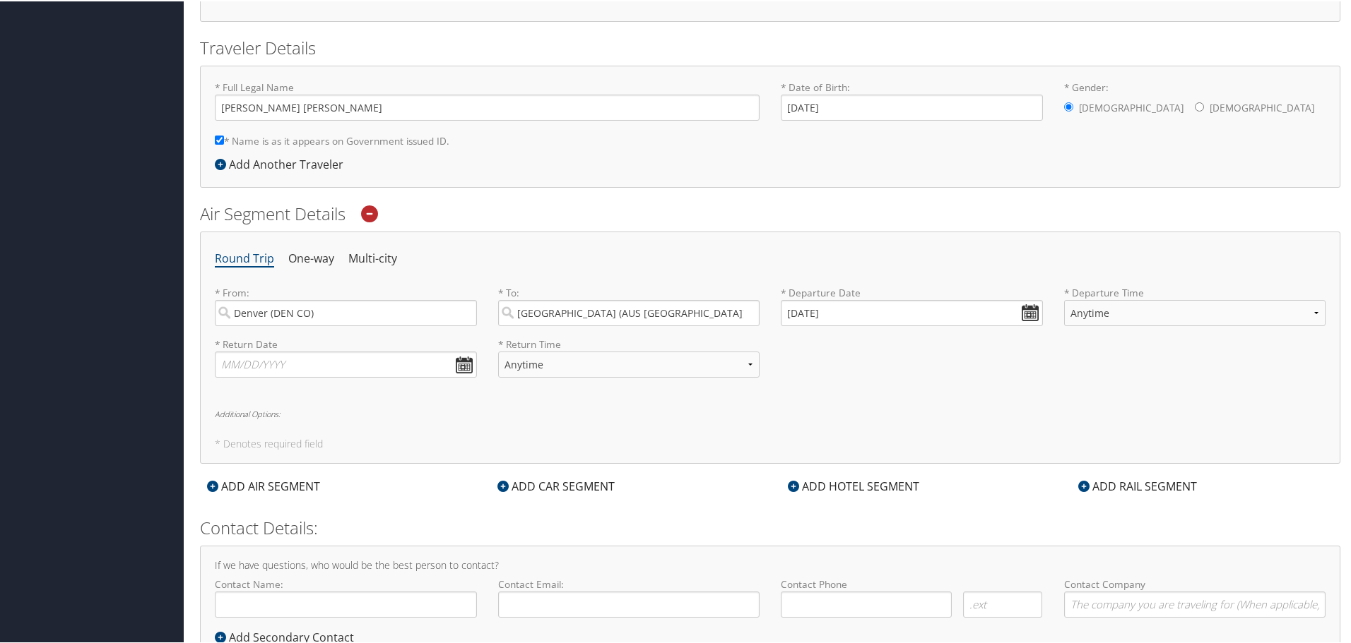
click at [857, 297] on label "* Departure Date" at bounding box center [912, 292] width 262 height 14
click at [834, 316] on input "[DATE]" at bounding box center [912, 312] width 262 height 26
click at [822, 451] on td "20" at bounding box center [817, 447] width 19 height 19
type input "[DATE]"
click at [1141, 319] on select "Anytime Early Morning (5AM-7AM) Morning (7AM-12PM) Afternoon (12PM-5PM) Evening…" at bounding box center [1195, 312] width 262 height 26
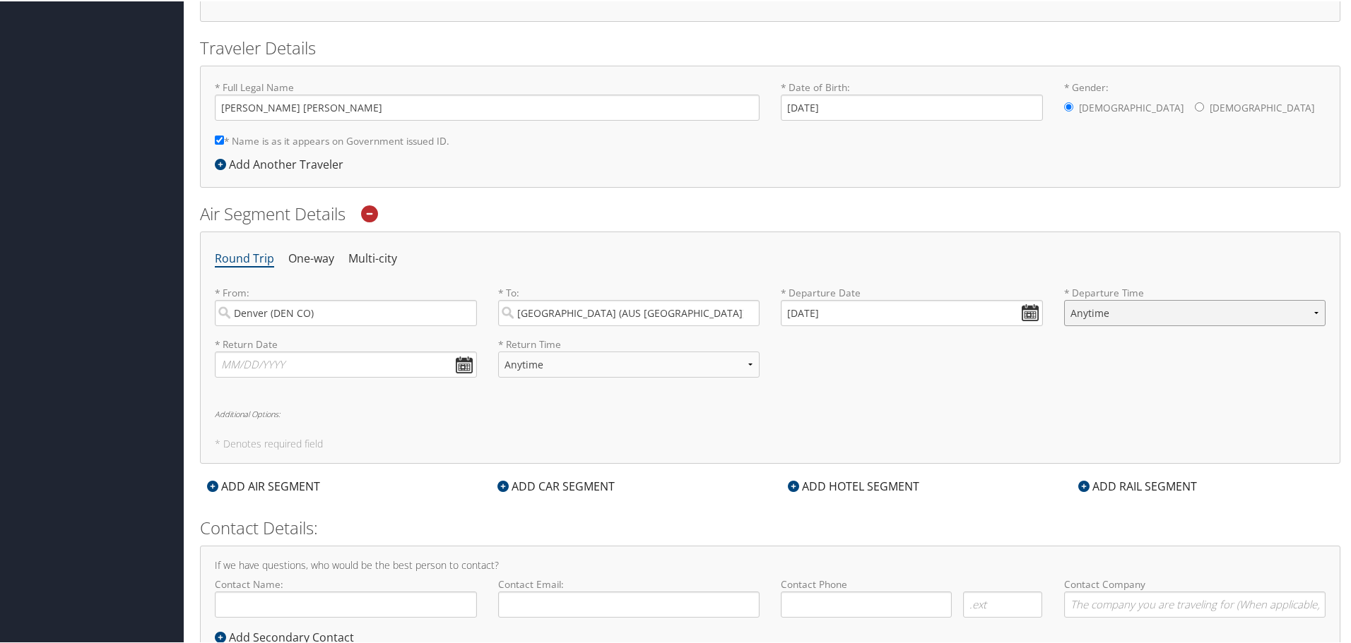
select select "12:00 PM"
click at [1064, 299] on select "Anytime Early Morning (5AM-7AM) Morning (7AM-12PM) Afternoon (12PM-5PM) Evening…" at bounding box center [1195, 312] width 262 height 26
click at [319, 367] on input "text" at bounding box center [346, 363] width 262 height 26
click at [316, 508] on td "23" at bounding box center [316, 498] width 19 height 19
type input "[DATE]"
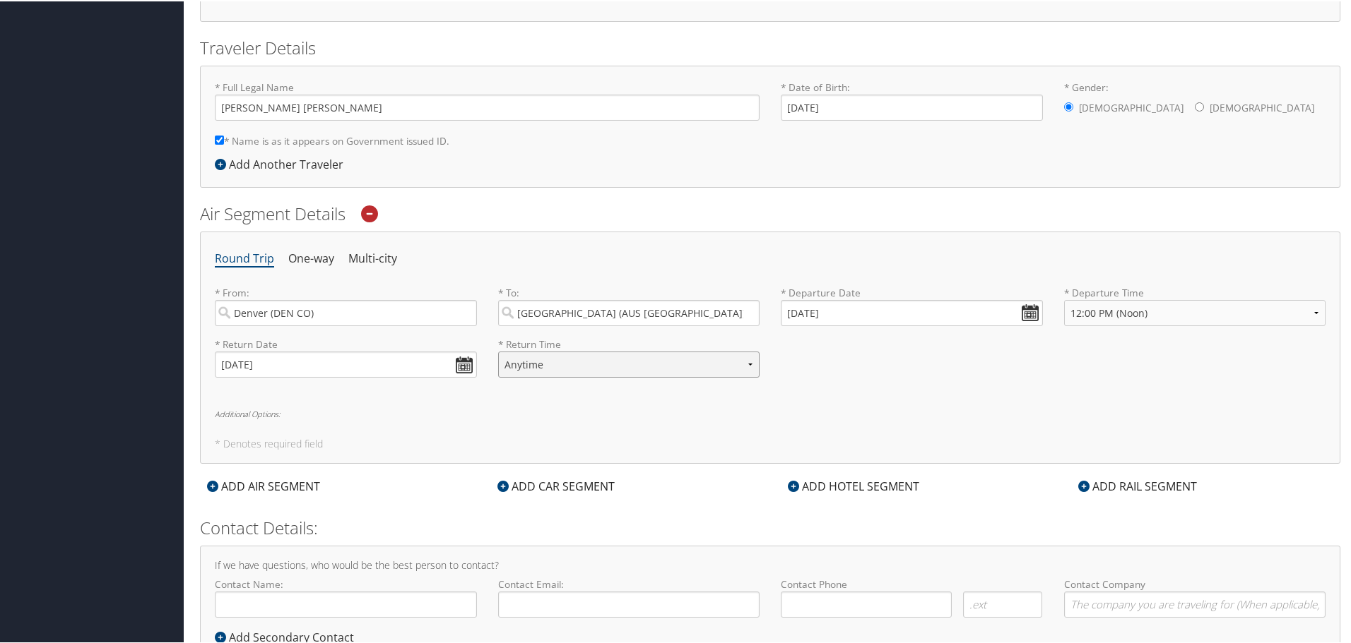
click at [547, 361] on select "Anytime Early Morning (5AM-7AM) Morning (7AM-12PM) Afternoon (12PM-5PM) Evening…" at bounding box center [629, 363] width 262 height 26
select select "4:00 PM"
click at [498, 350] on select "Anytime Early Morning (5AM-7AM) Morning (7AM-12PM) Afternoon (12PM-5PM) Evening…" at bounding box center [629, 363] width 262 height 26
click at [732, 393] on div "Round Trip One-way Multi-city * From: [GEOGRAPHIC_DATA] ([GEOGRAPHIC_DATA]) Req…" at bounding box center [770, 346] width 1140 height 232
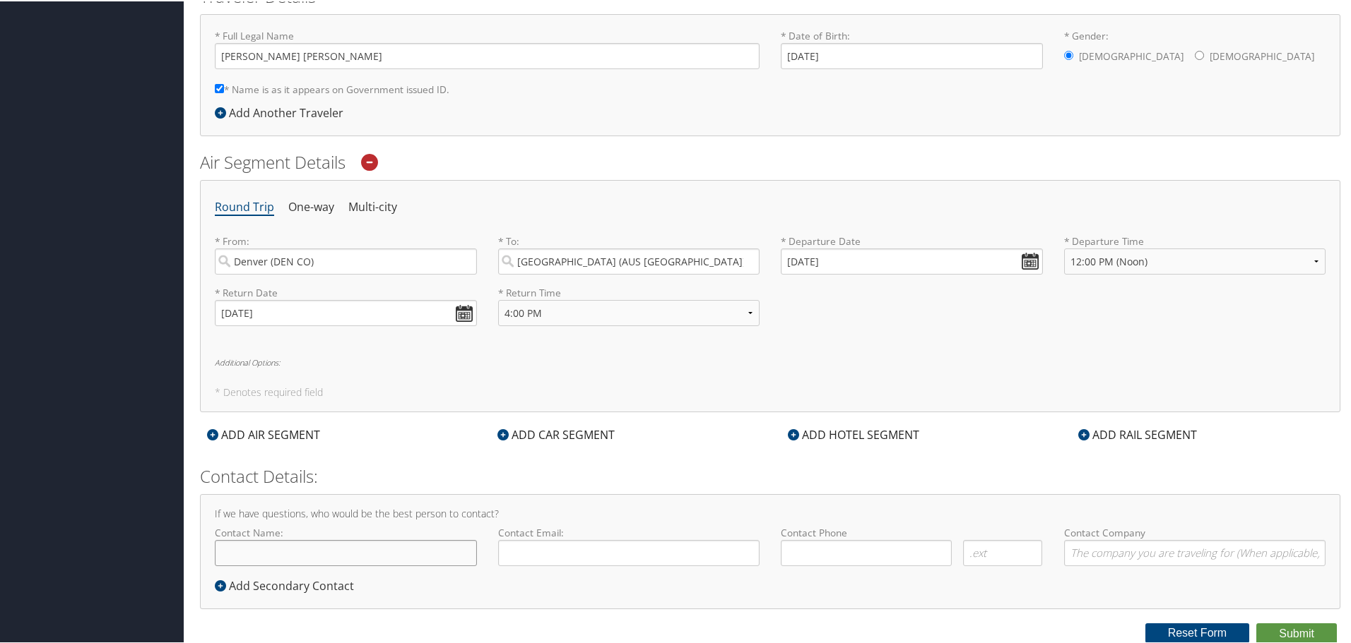
click at [318, 561] on input "Contact Name:" at bounding box center [346, 552] width 262 height 26
type input "[PERSON_NAME] [PERSON_NAME]"
type input "griffin.mead@state.co.us"
click at [861, 562] on input "( ) -" at bounding box center [866, 552] width 171 height 26
type input "(970) 691-4090"
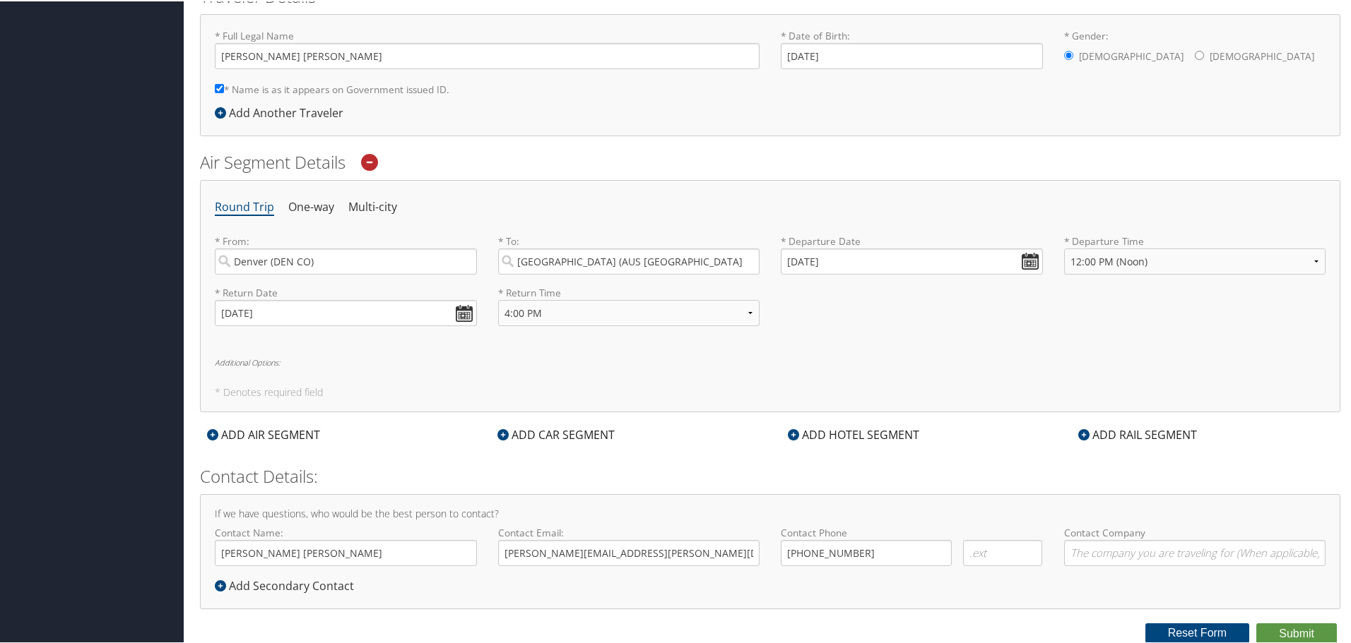
click at [976, 615] on form "Reporting Fields for State of Colorado * Core Code : 1000 FEDA 1221 FF165CPRG 2…" at bounding box center [770, 178] width 1140 height 931
click at [1279, 622] on form "Reporting Fields for State of Colorado * Core Code : 1000 FEDA 1221 FF165CPRG 2…" at bounding box center [770, 178] width 1140 height 931
click at [1281, 624] on button "Submit" at bounding box center [1296, 632] width 81 height 21
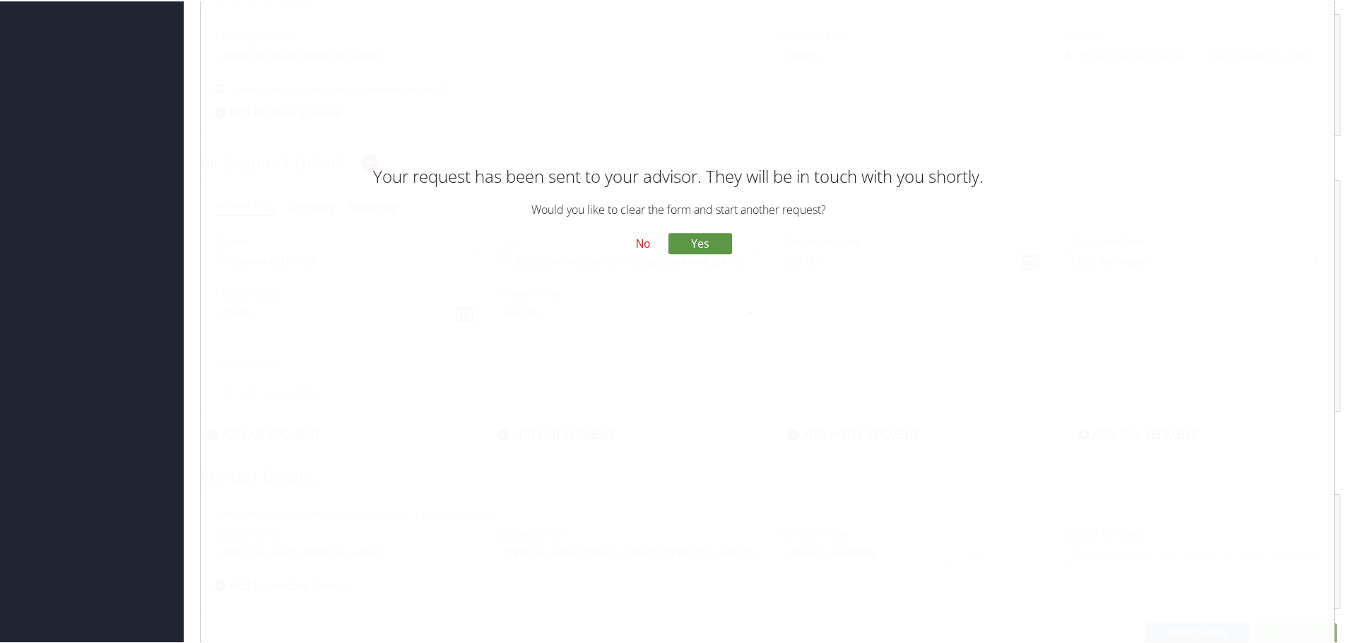
click at [649, 241] on button "No" at bounding box center [642, 243] width 37 height 24
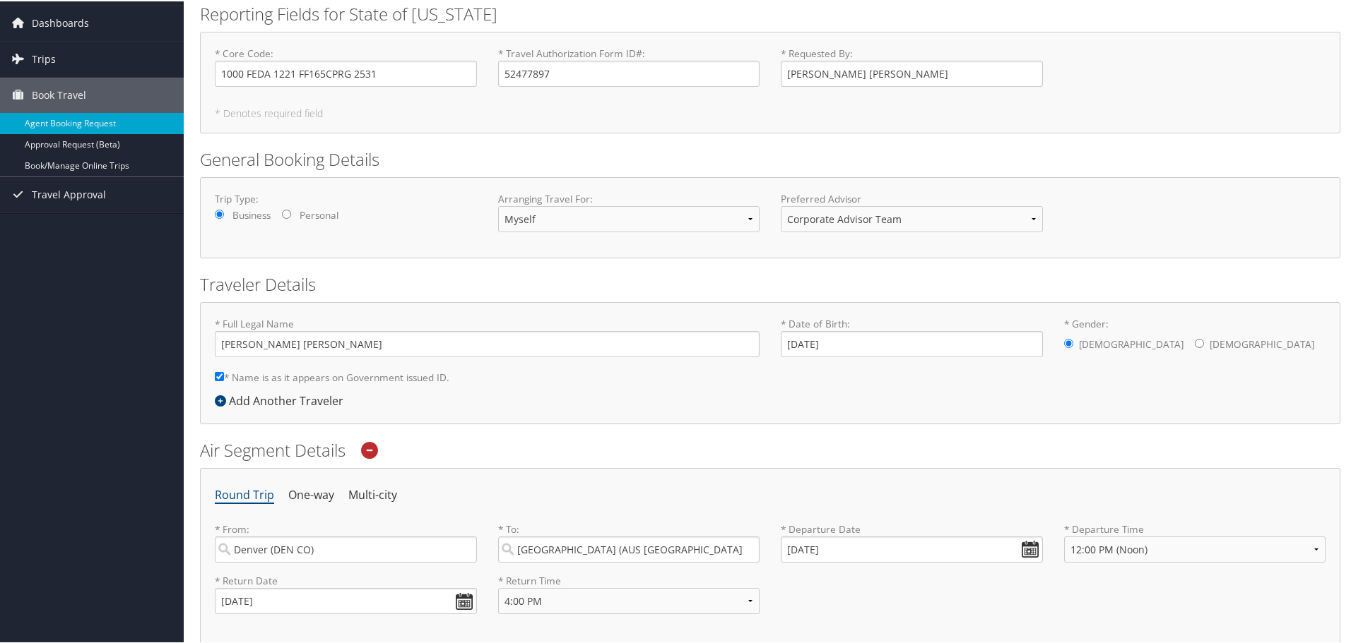
scroll to position [71, 0]
